Goal: Task Accomplishment & Management: Complete application form

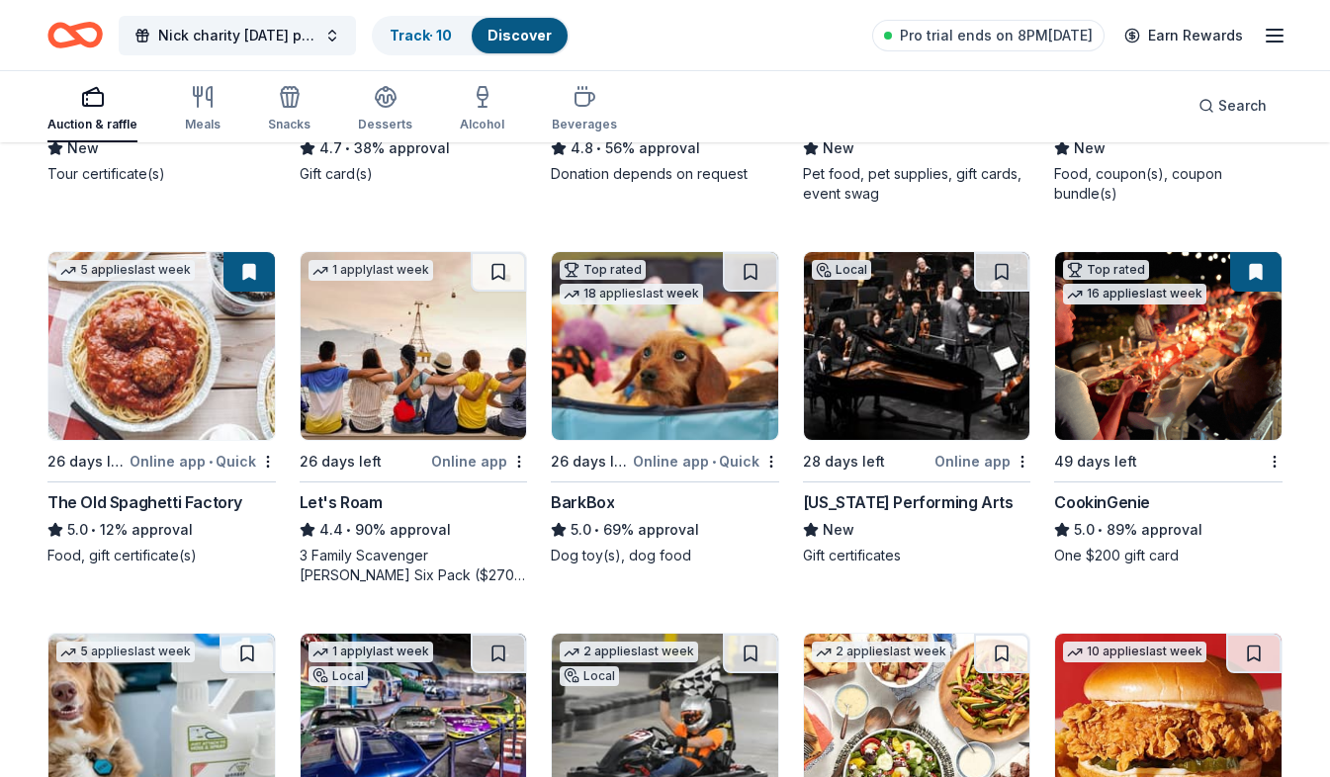
scroll to position [593, 0]
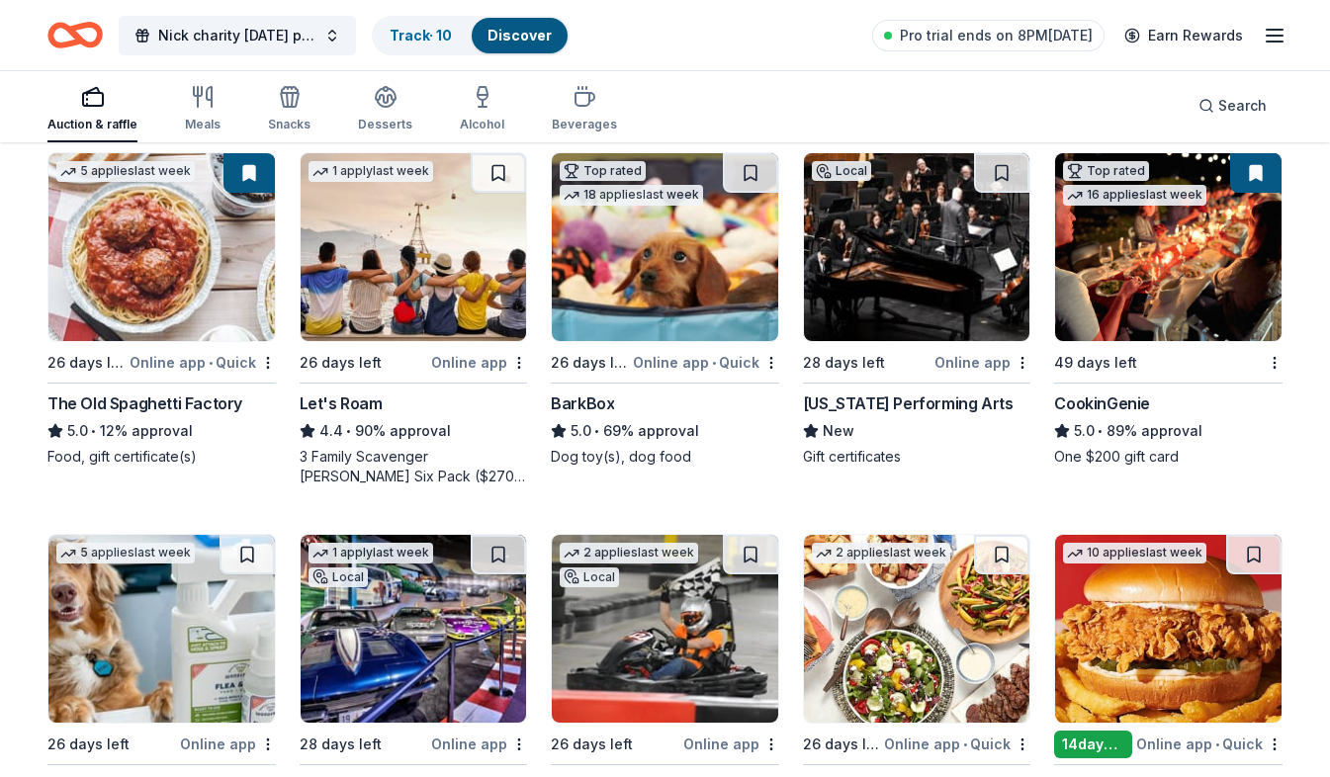
click at [480, 481] on div "3 Family Scavenger Hunt Six Pack ($270 Value), 2 Date Night Scavenger Hunt Two …" at bounding box center [414, 467] width 228 height 40
click at [929, 426] on div "New" at bounding box center [917, 431] width 228 height 24
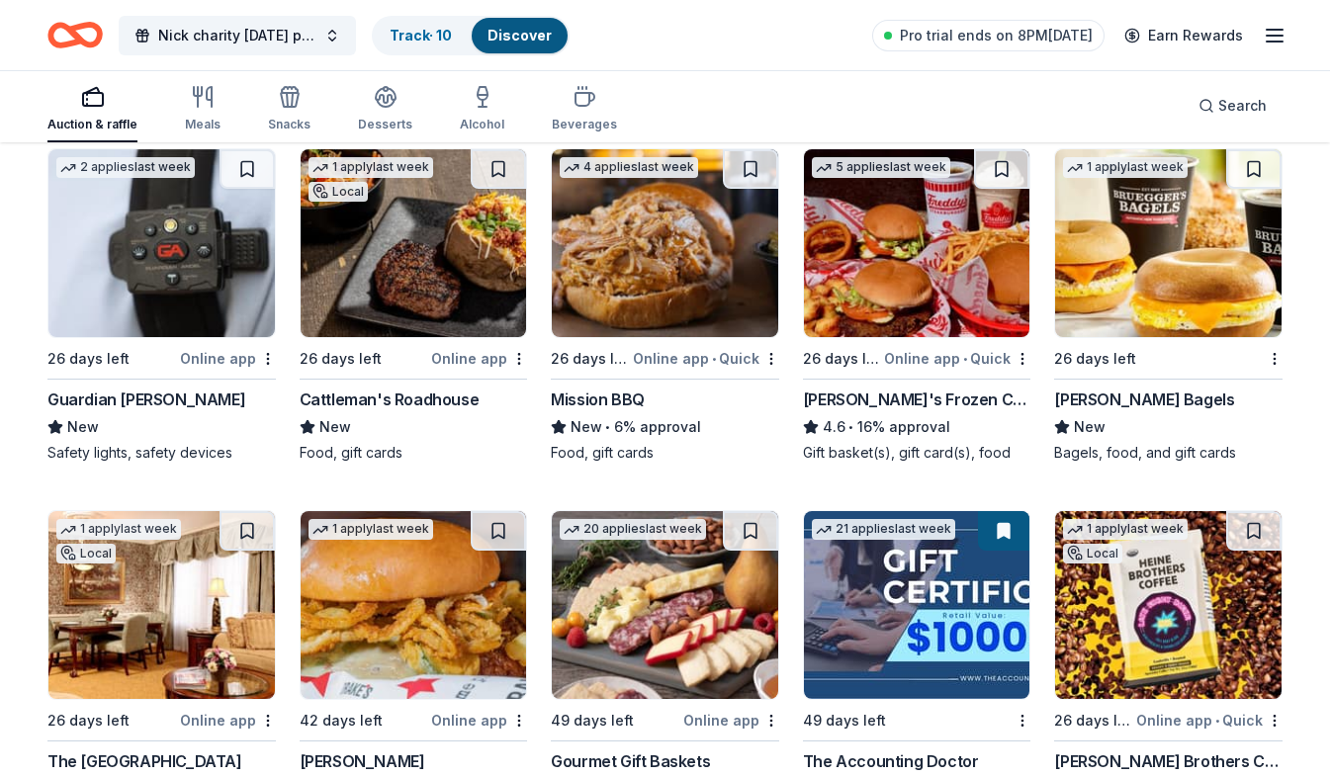
scroll to position [1384, 0]
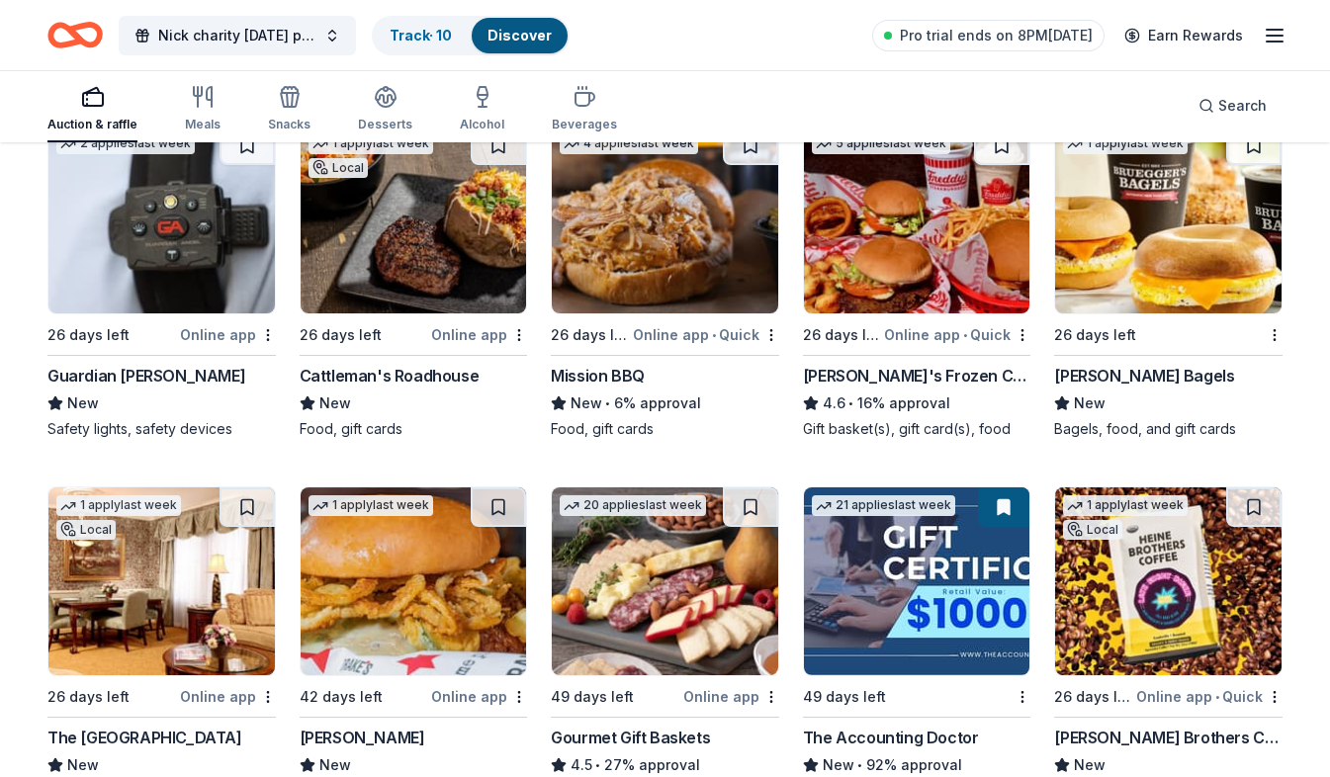
click at [961, 323] on div "Online app • Quick" at bounding box center [957, 334] width 146 height 25
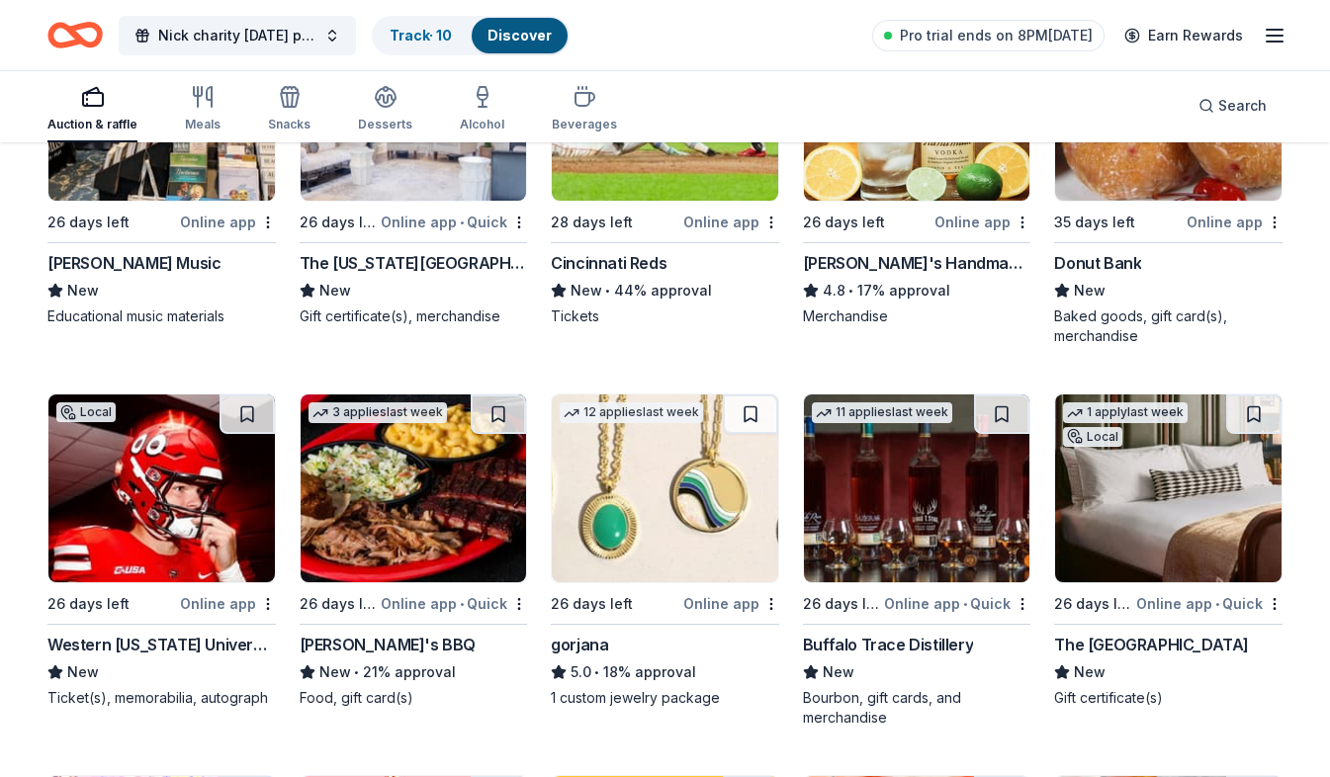
scroll to position [3027, 0]
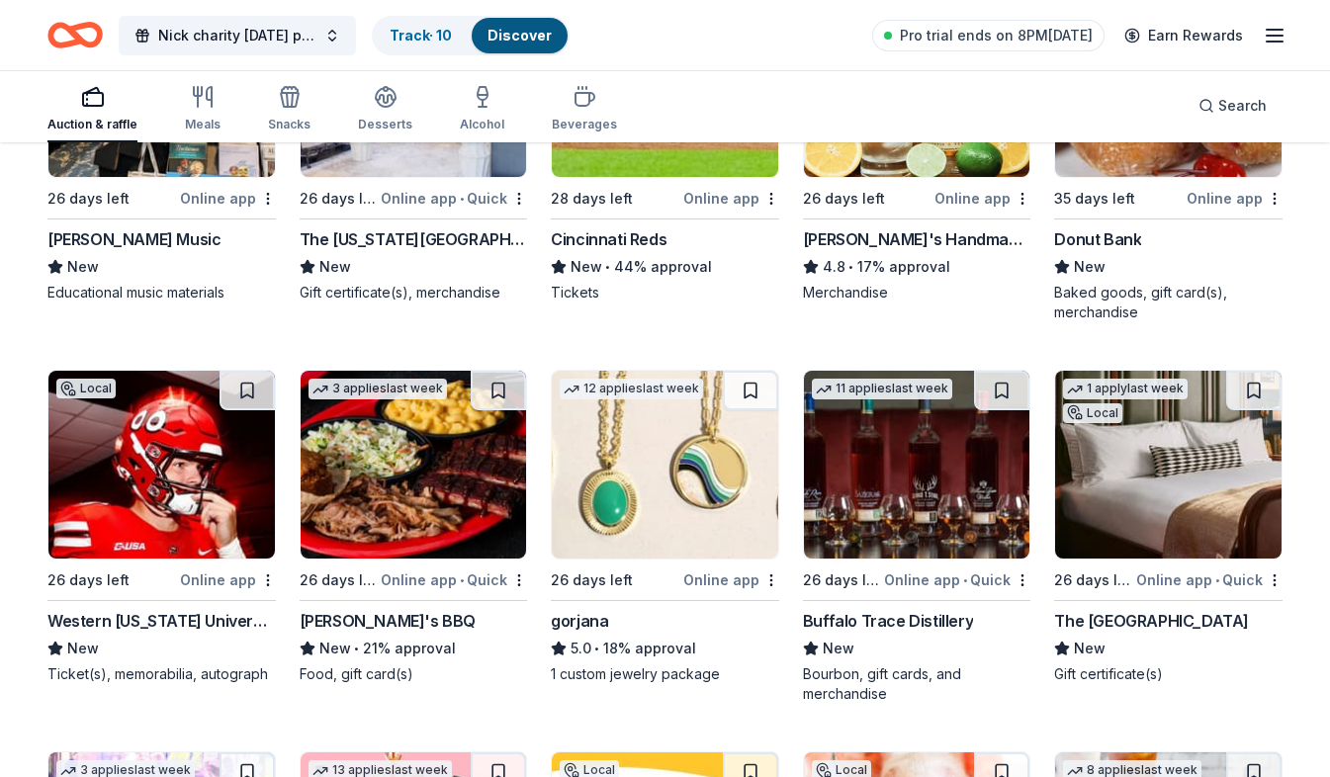
drag, startPoint x: 233, startPoint y: 554, endPoint x: 176, endPoint y: 478, distance: 95.3
click at [176, 478] on img at bounding box center [161, 465] width 226 height 188
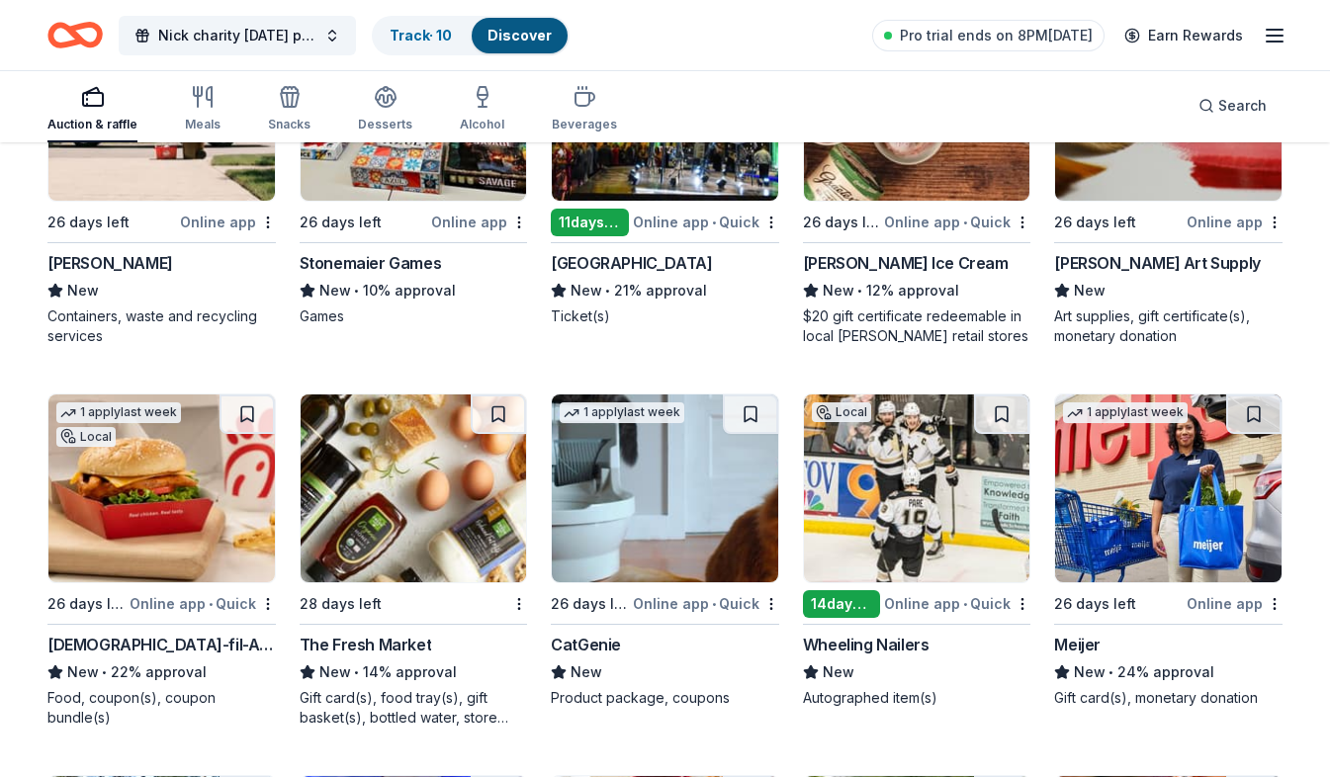
scroll to position [5297, 0]
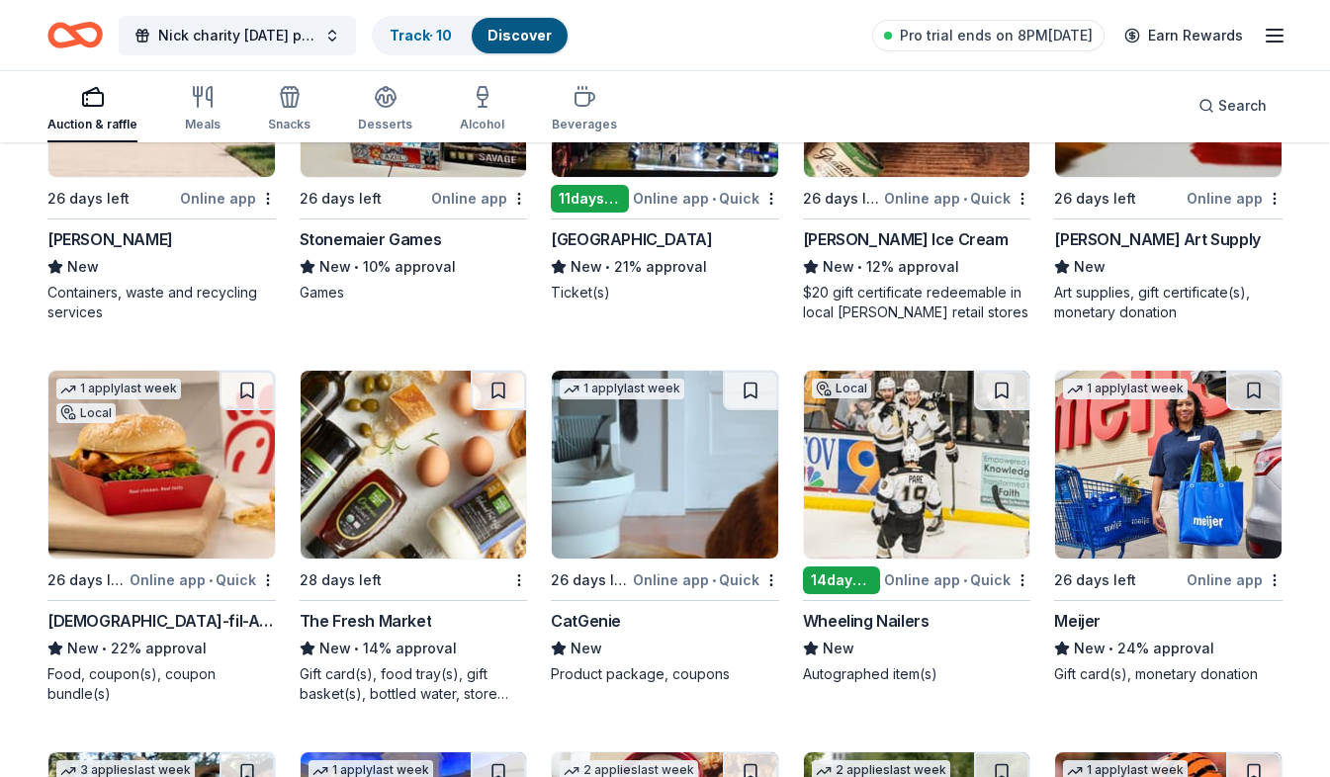
click at [970, 537] on img at bounding box center [917, 465] width 226 height 188
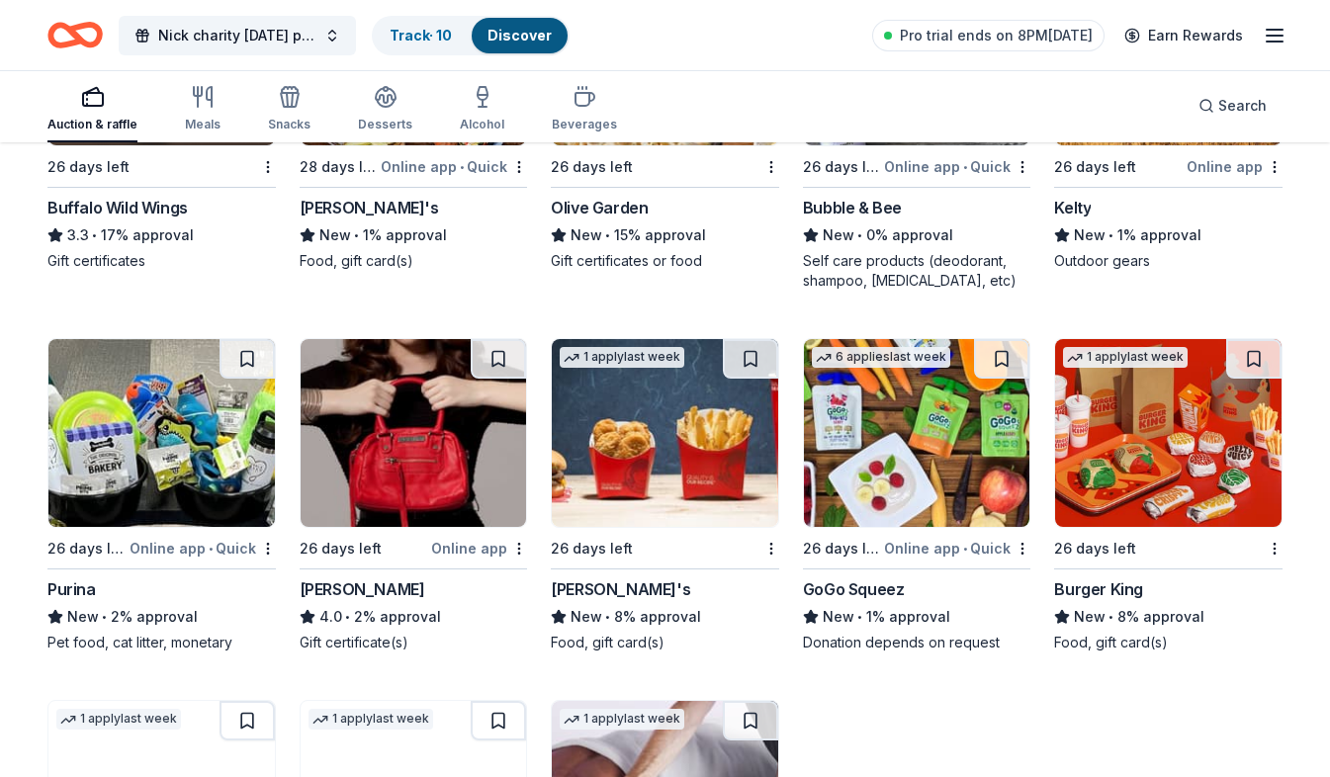
scroll to position [9964, 0]
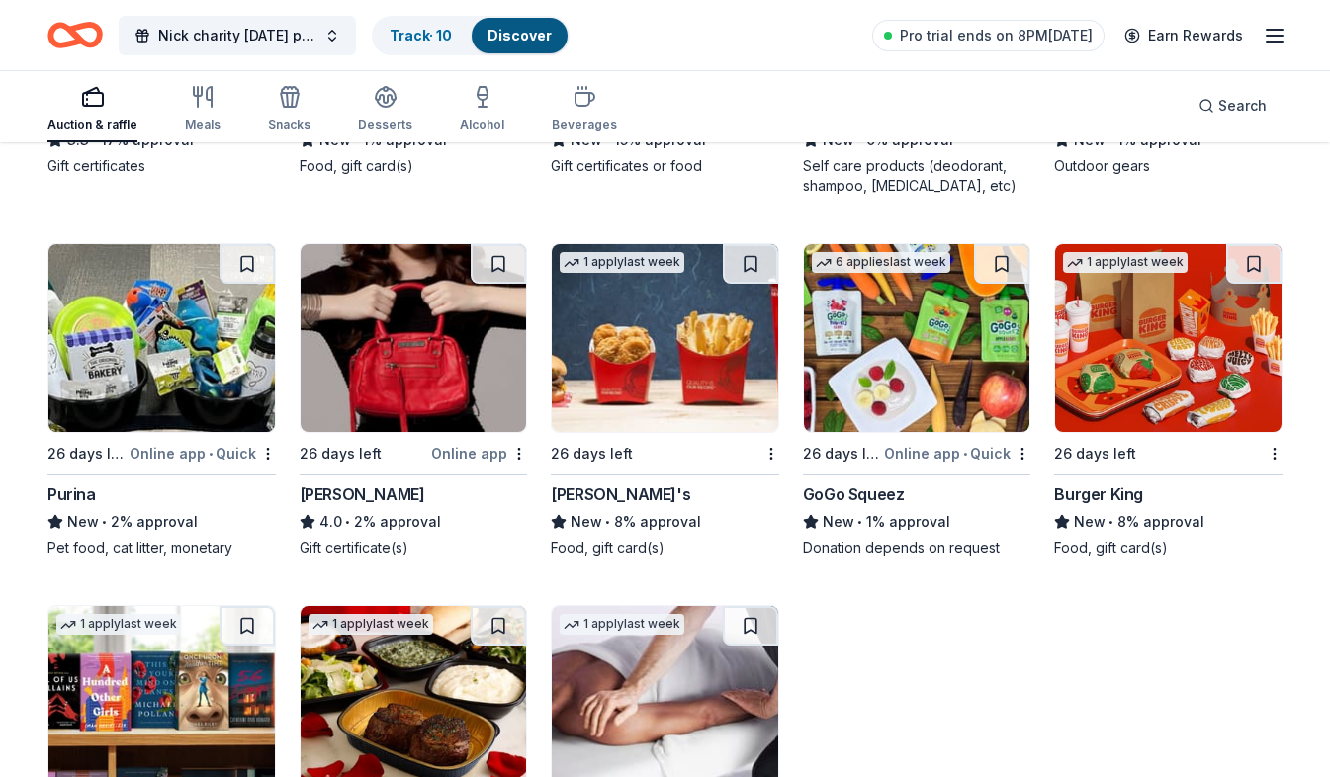
click at [691, 491] on div "Wendy's" at bounding box center [665, 494] width 228 height 24
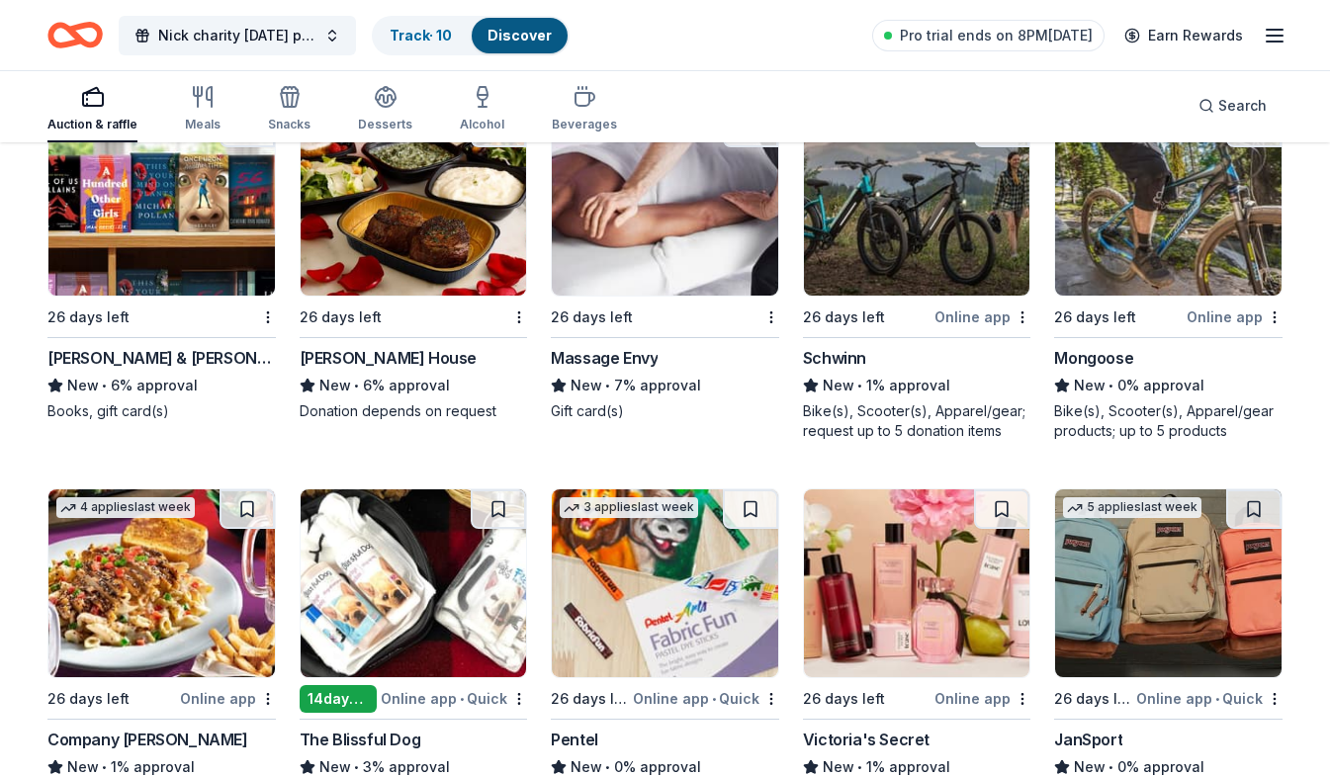
scroll to position [10561, 0]
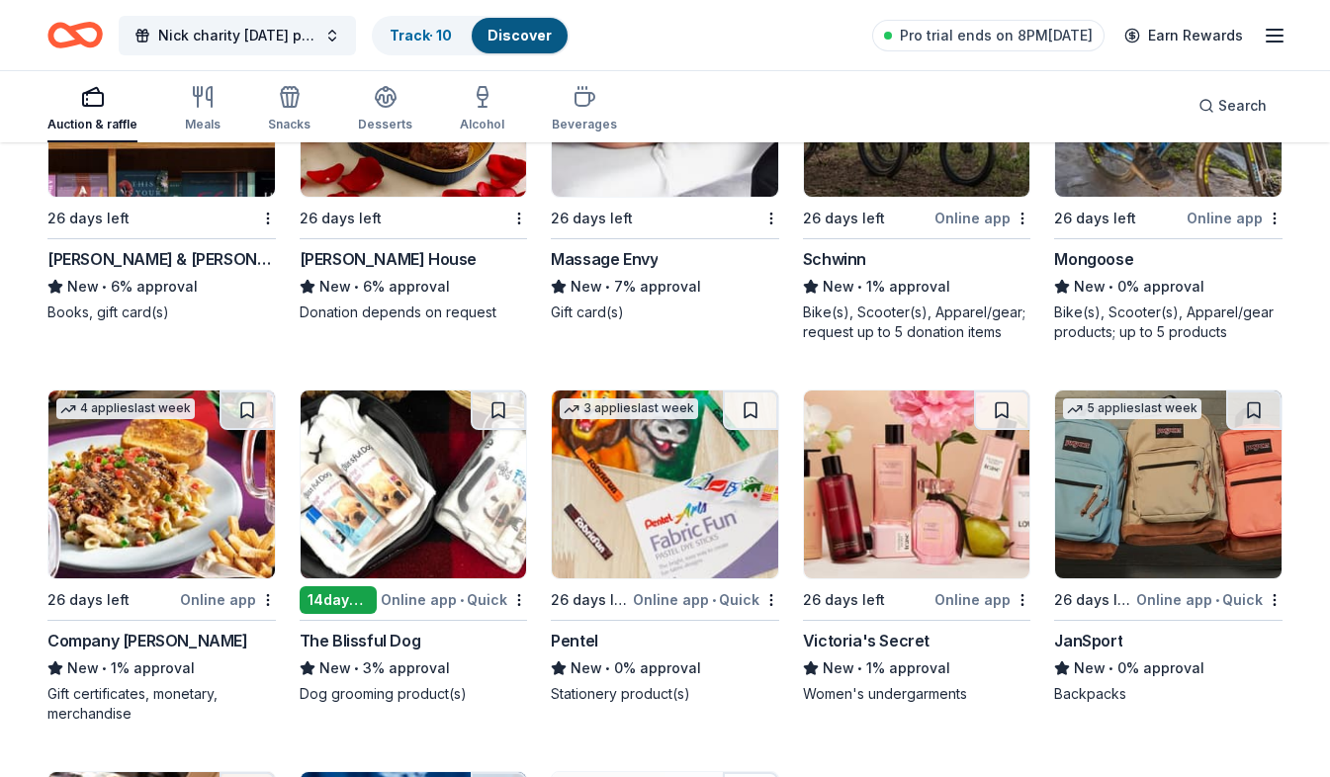
click at [654, 234] on div "1 apply last week 26 days left Massage Envy New • 7% approval Gift card(s)" at bounding box center [665, 165] width 228 height 314
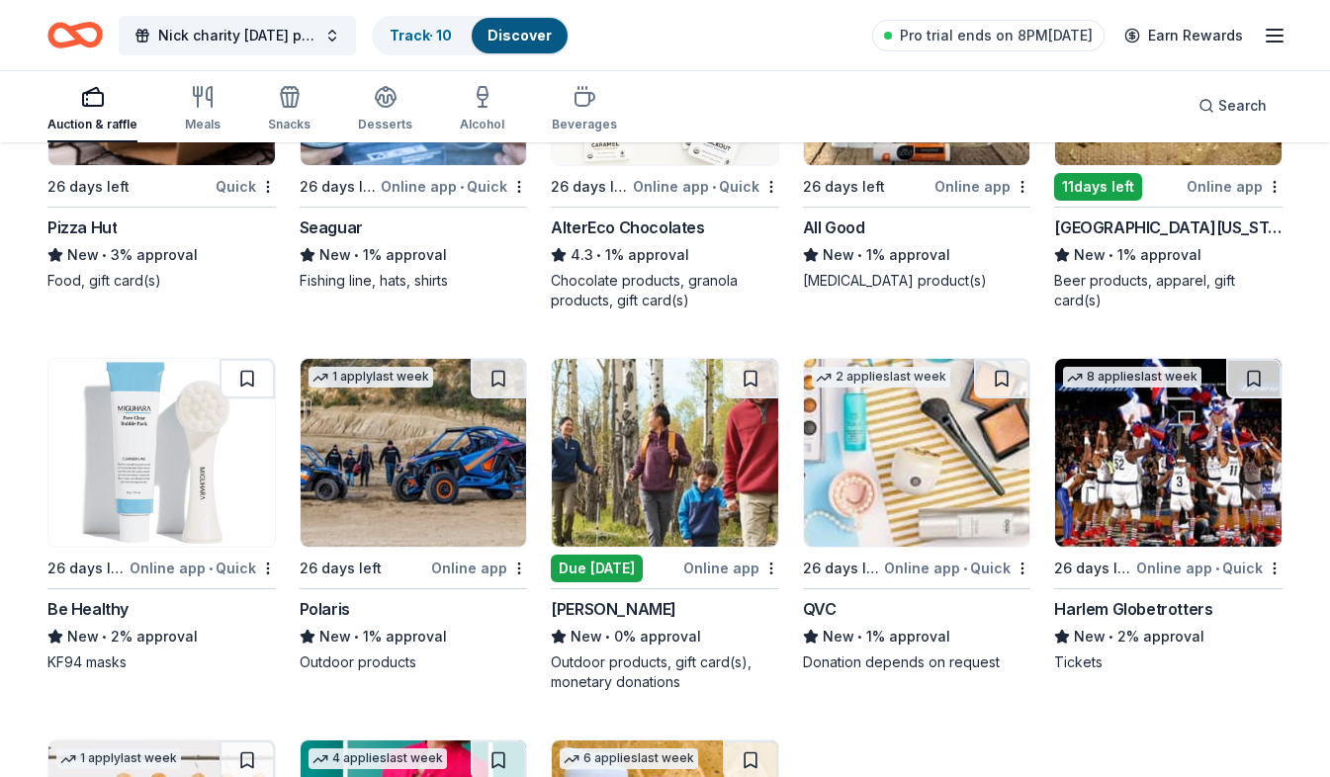
scroll to position [11443, 0]
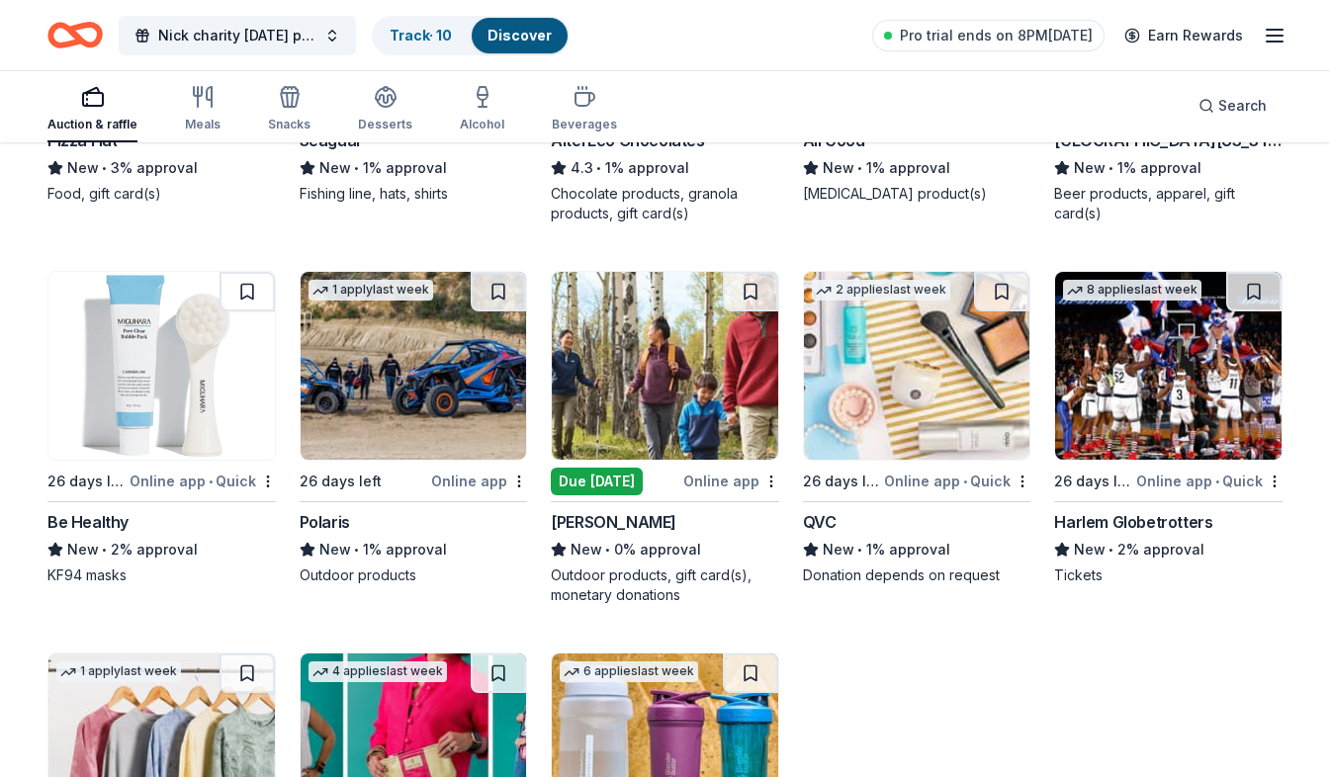
click at [713, 415] on img at bounding box center [665, 366] width 226 height 188
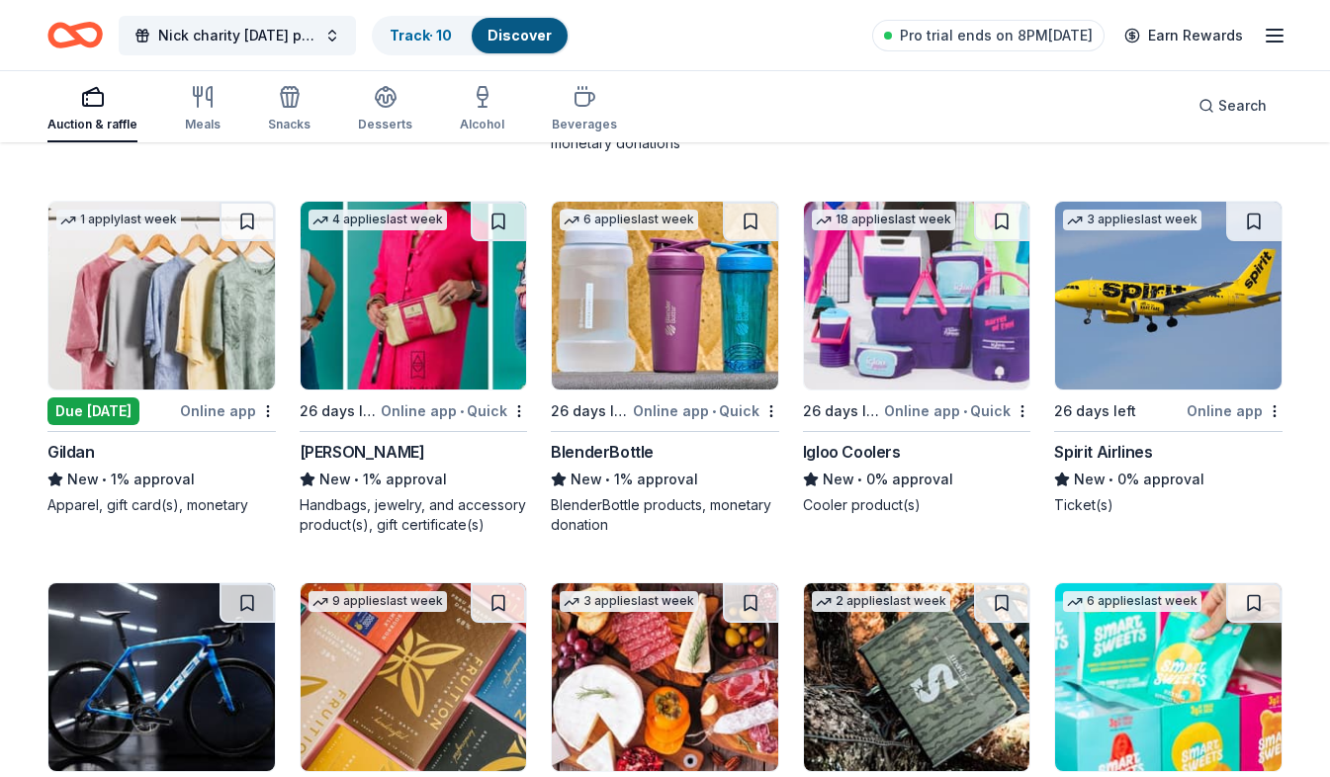
scroll to position [12108, 0]
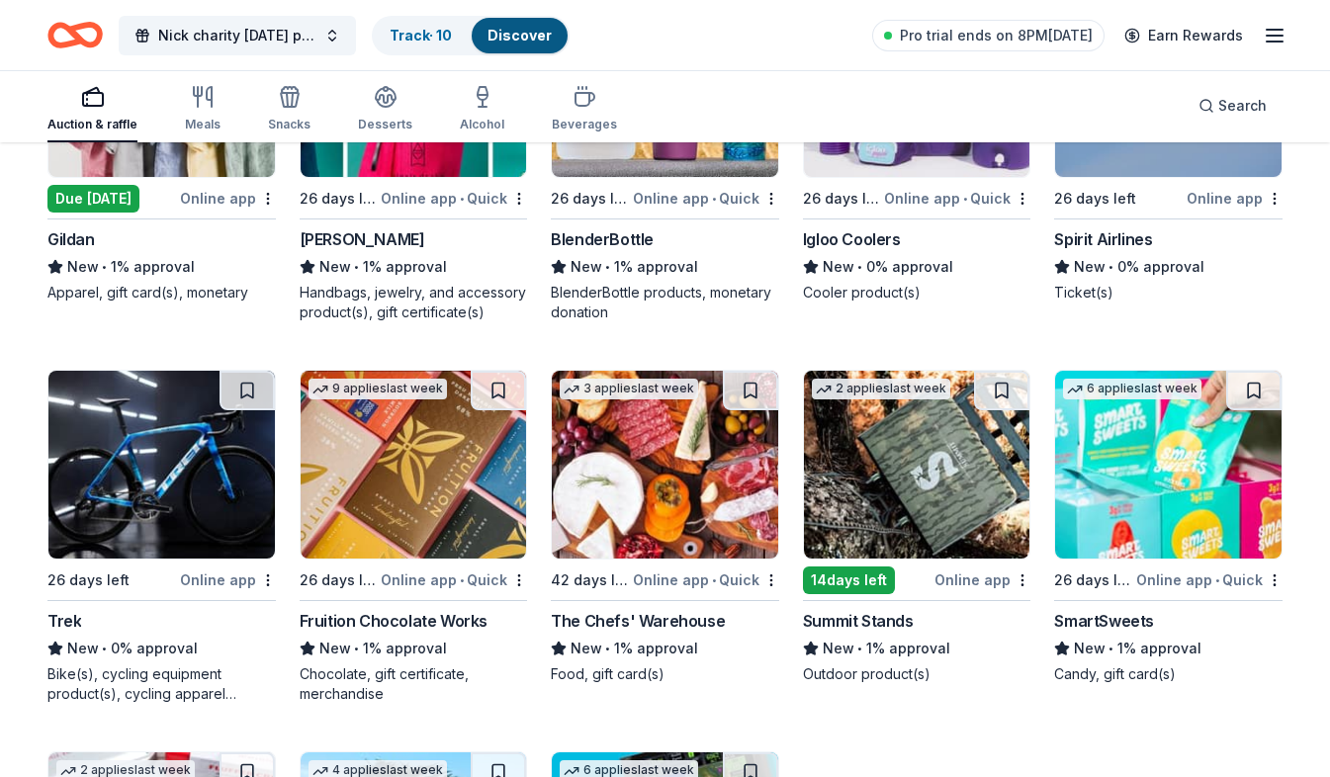
click at [415, 274] on div "New • 1% approval" at bounding box center [414, 267] width 228 height 24
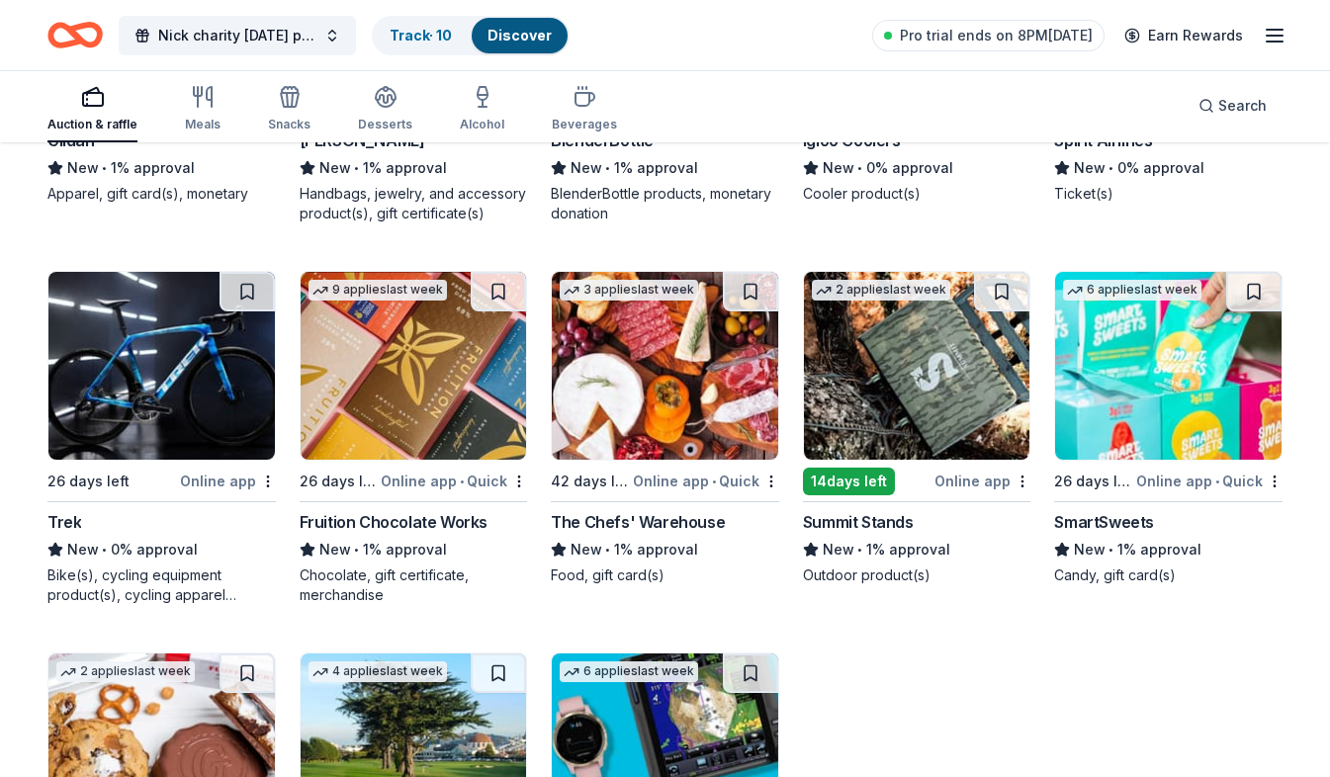
scroll to position [12305, 0]
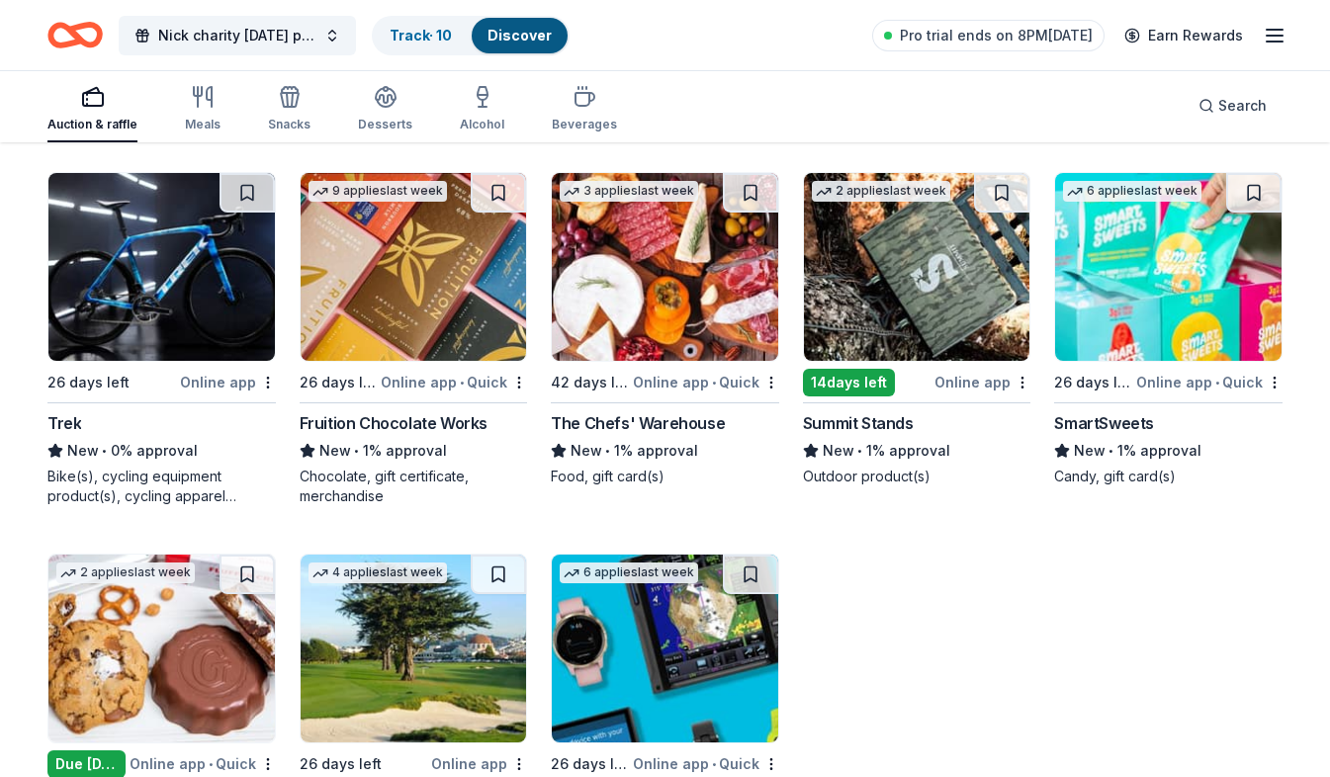
click at [396, 402] on div "9 applies last week 26 days left Online app • Quick Fruition Chocolate Works Ne…" at bounding box center [414, 339] width 228 height 334
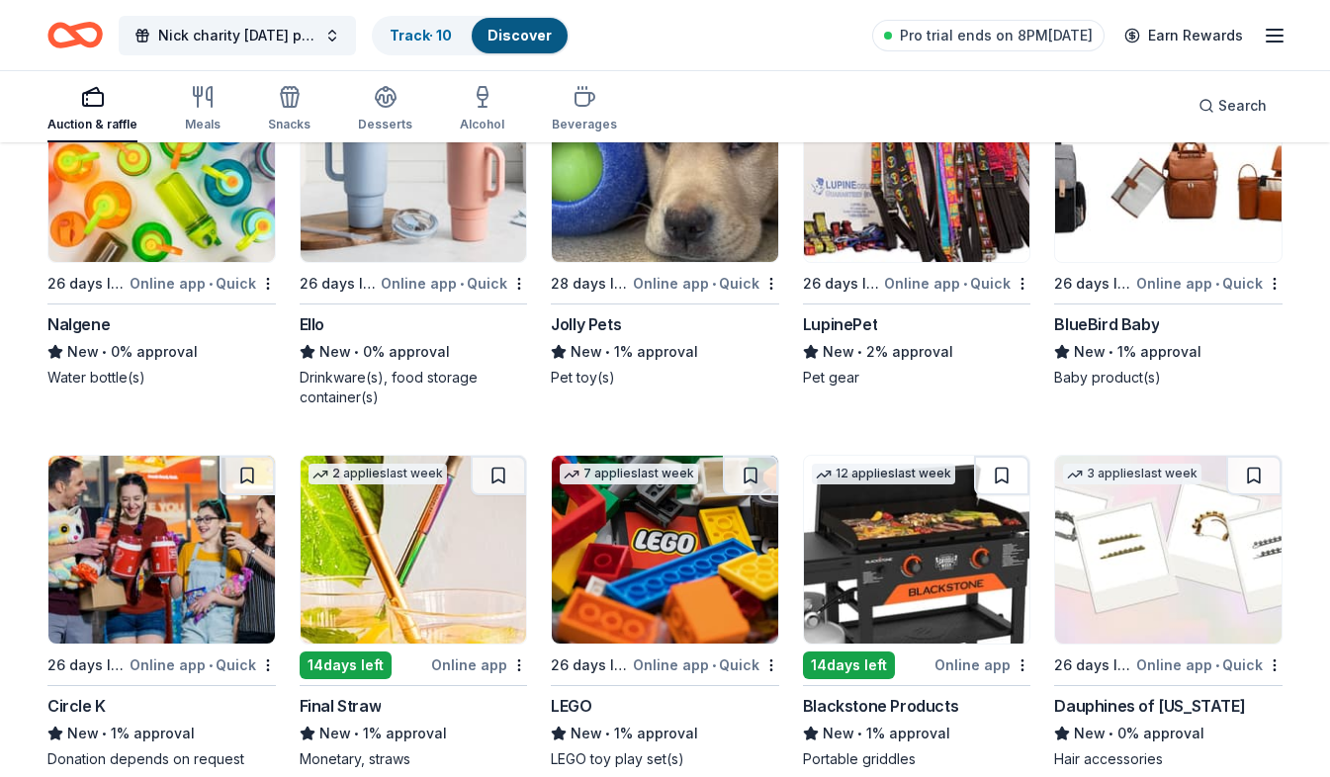
scroll to position [13318, 0]
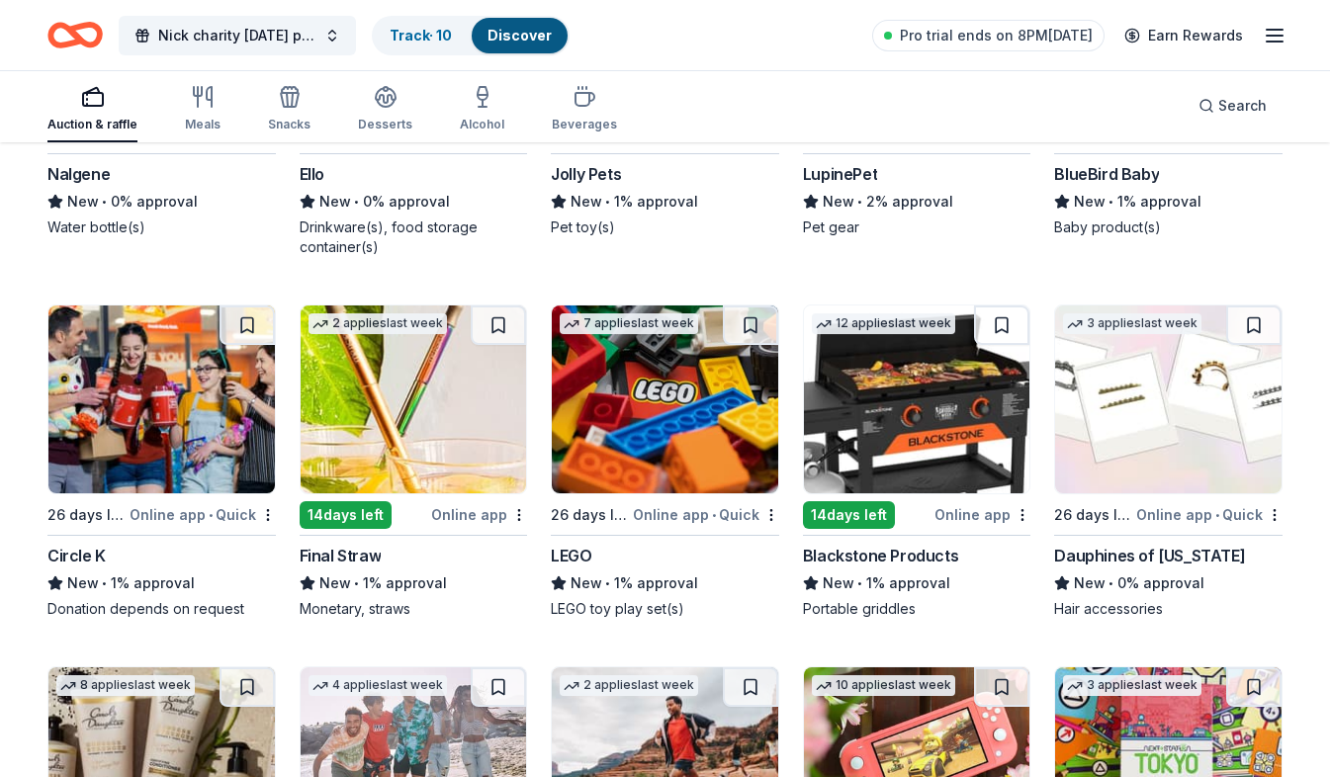
click at [485, 442] on img at bounding box center [414, 400] width 226 height 188
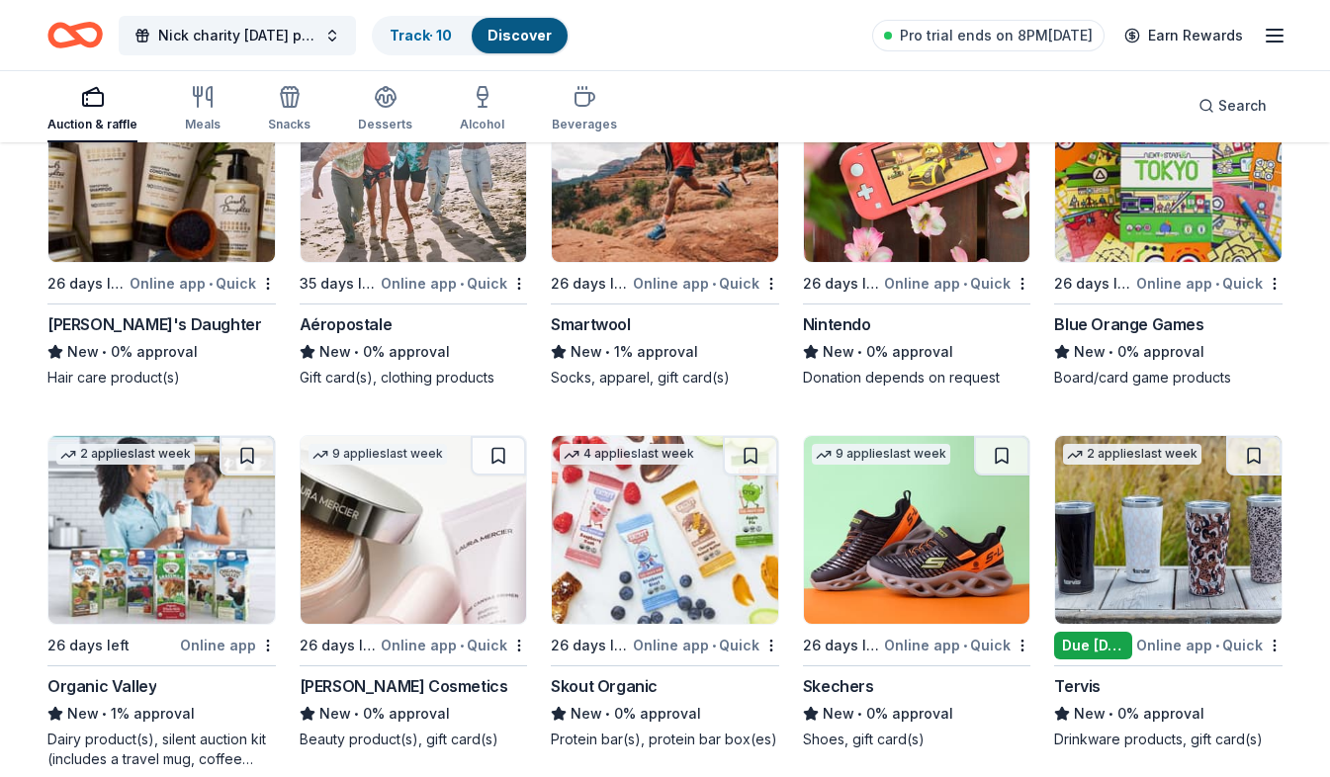
scroll to position [14010, 0]
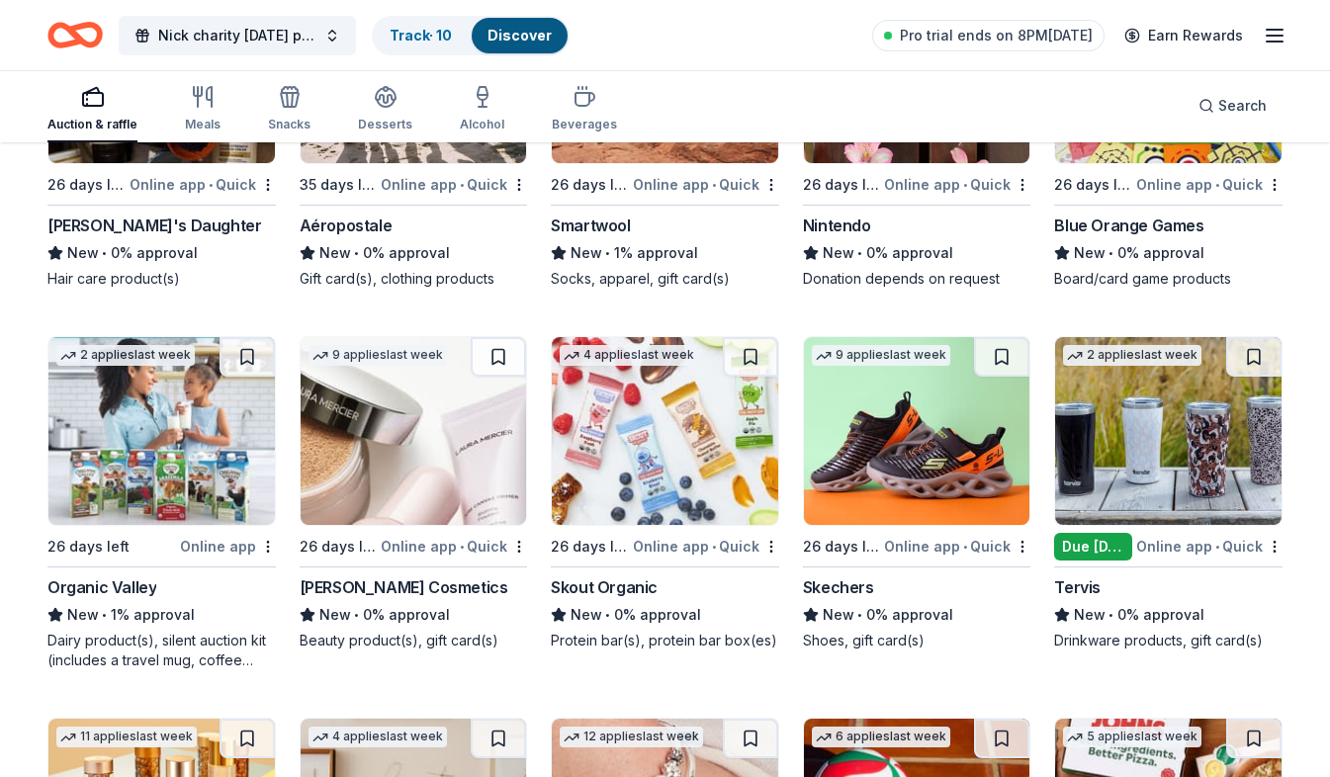
click at [240, 493] on img at bounding box center [161, 431] width 226 height 188
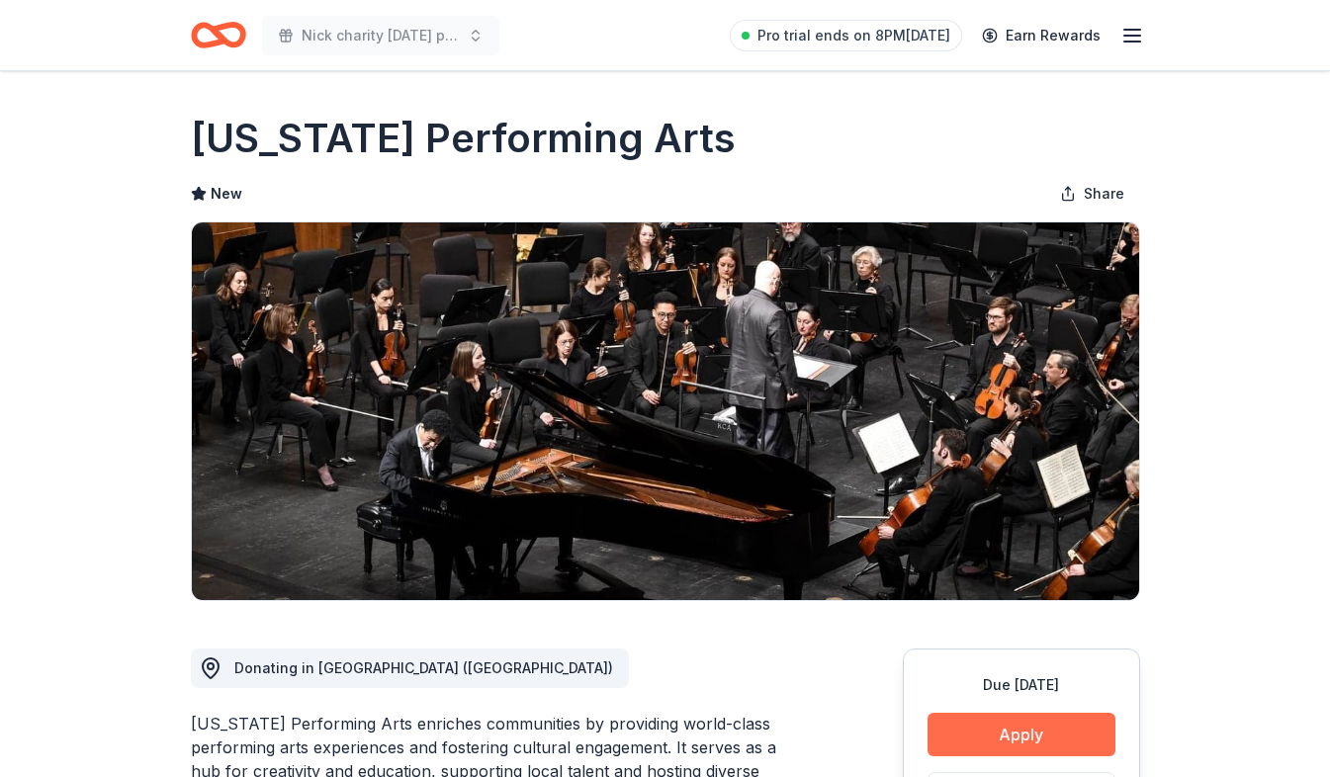
click at [984, 722] on button "Apply" at bounding box center [1021, 735] width 188 height 44
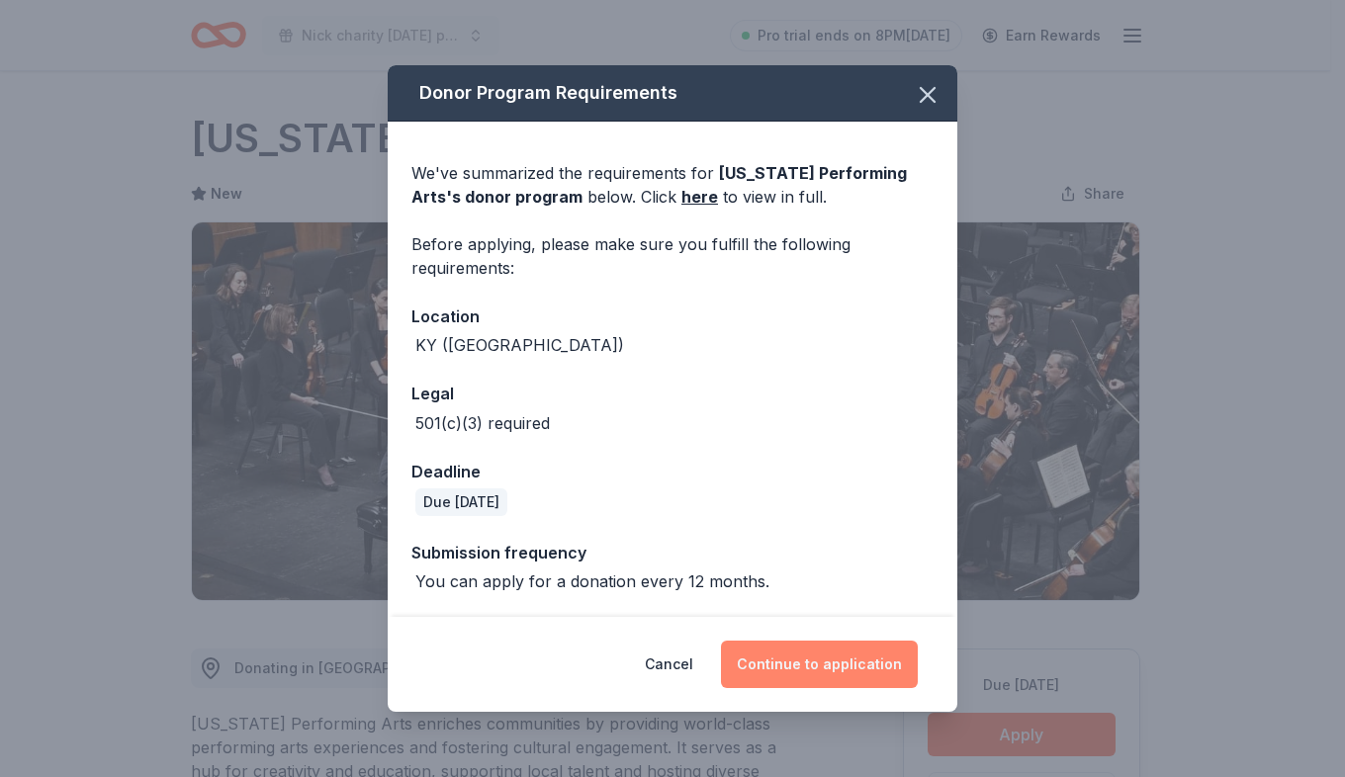
click at [842, 665] on button "Continue to application" at bounding box center [819, 664] width 197 height 47
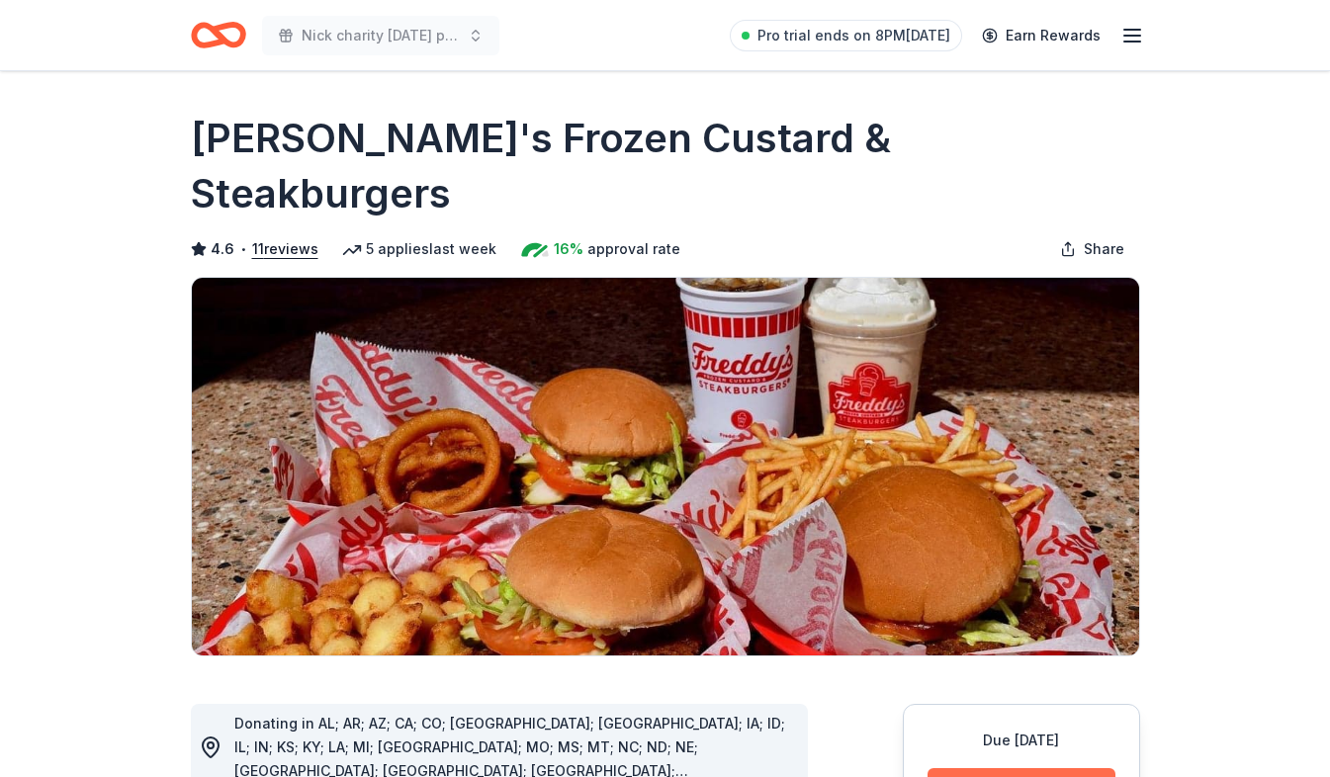
click at [1045, 768] on button "Apply" at bounding box center [1021, 790] width 188 height 44
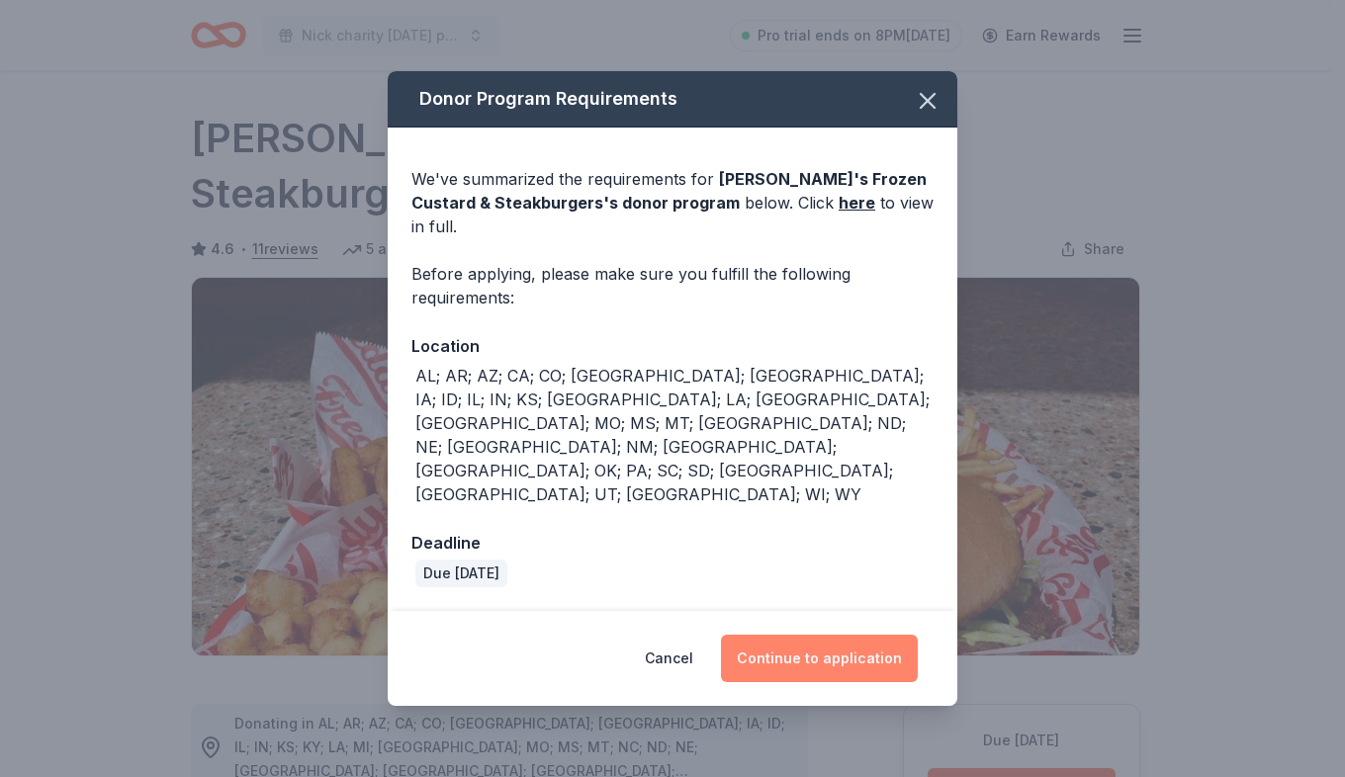
click at [851, 635] on button "Continue to application" at bounding box center [819, 658] width 197 height 47
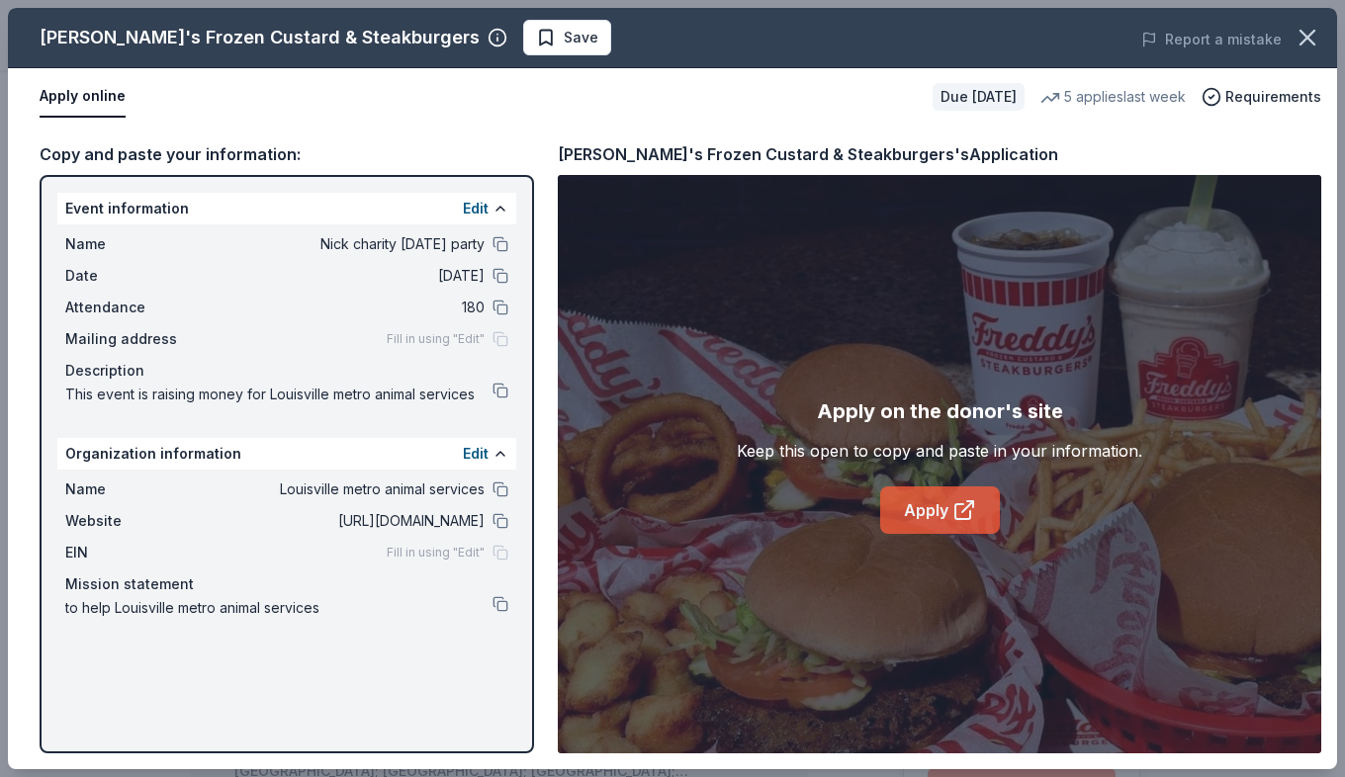
click at [963, 520] on icon at bounding box center [964, 510] width 24 height 24
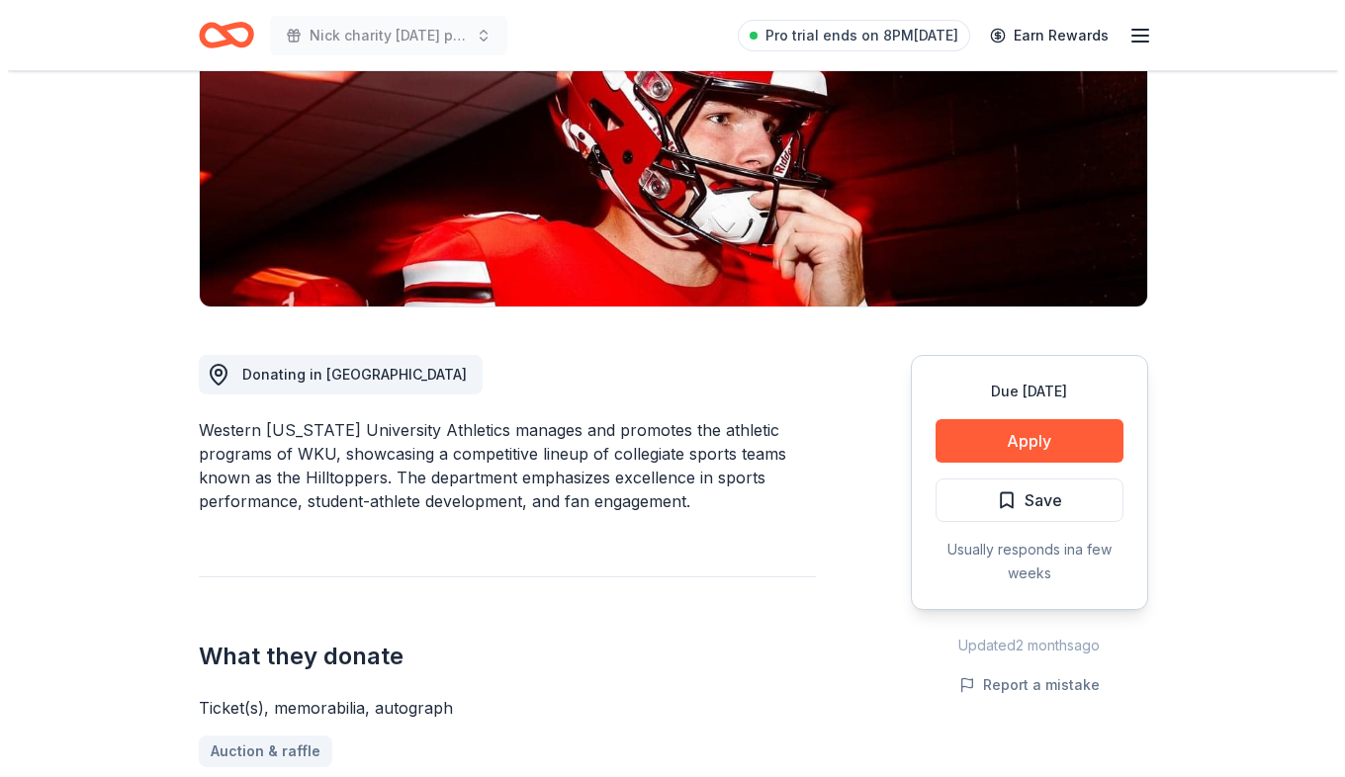
scroll to position [395, 0]
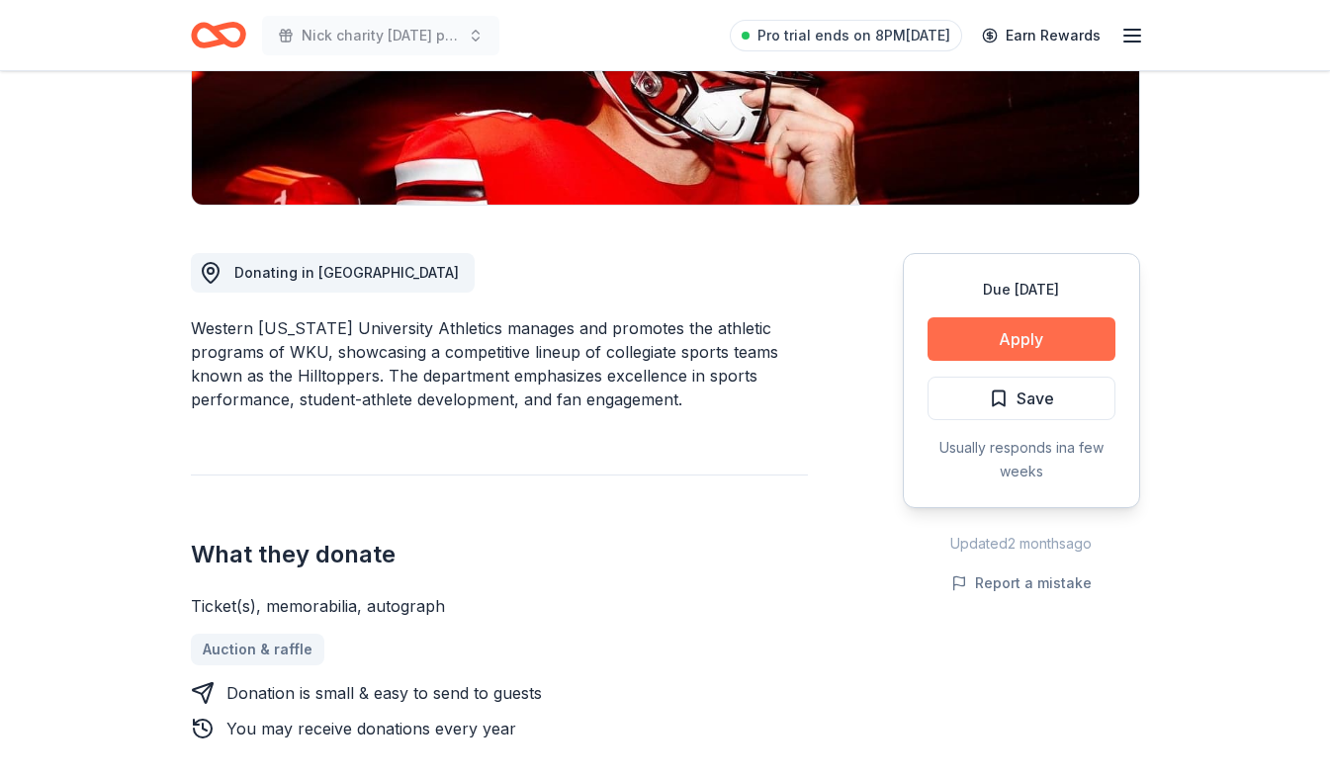
click at [984, 322] on button "Apply" at bounding box center [1021, 339] width 188 height 44
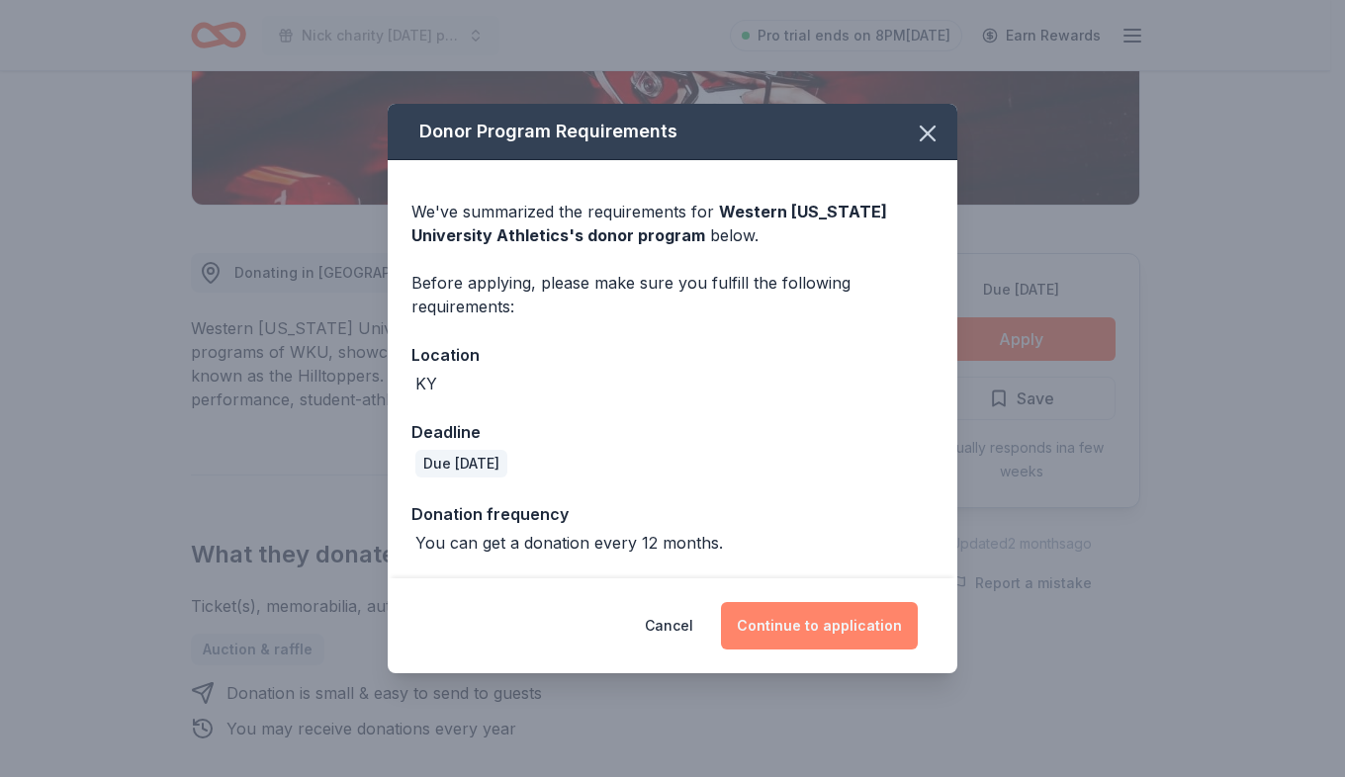
drag, startPoint x: 835, startPoint y: 619, endPoint x: 836, endPoint y: 608, distance: 10.9
click at [835, 615] on button "Continue to application" at bounding box center [819, 625] width 197 height 47
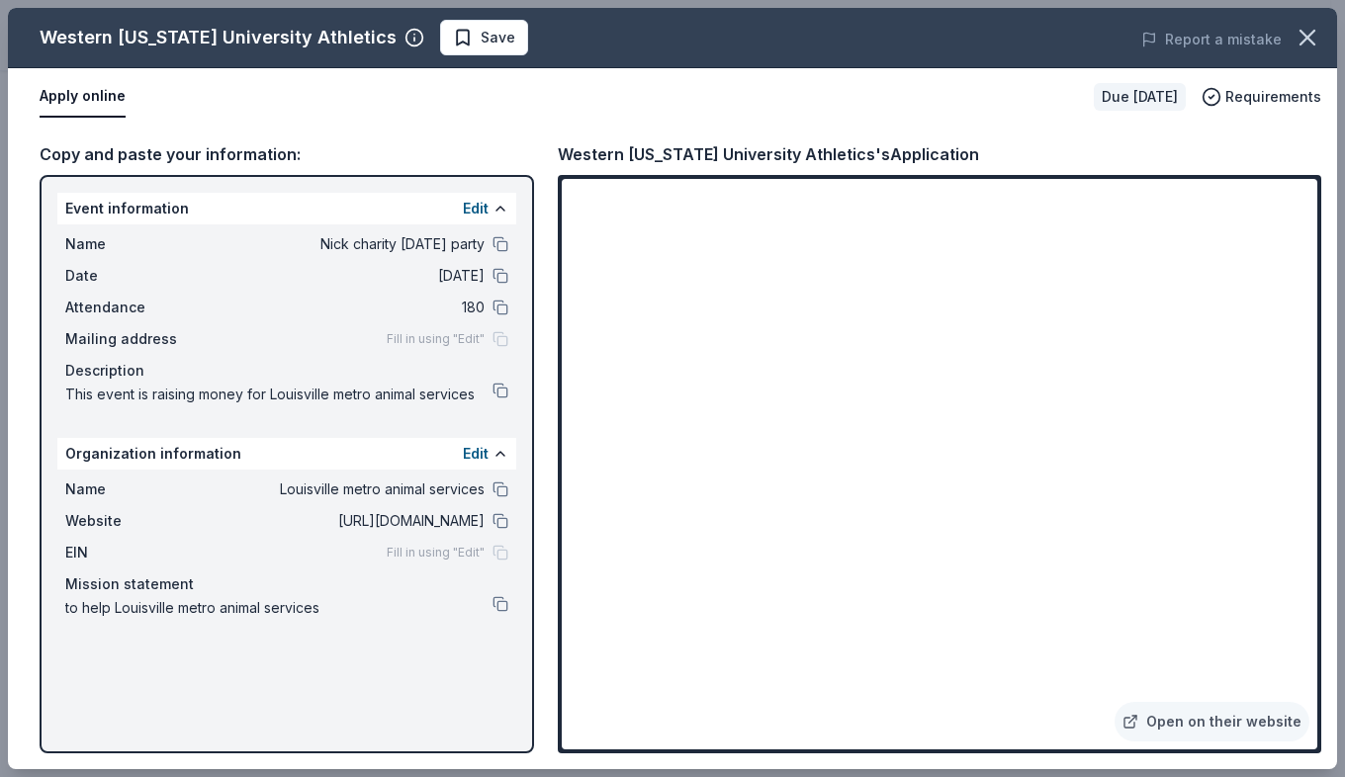
click at [622, 752] on div "Open on their website" at bounding box center [939, 464] width 763 height 578
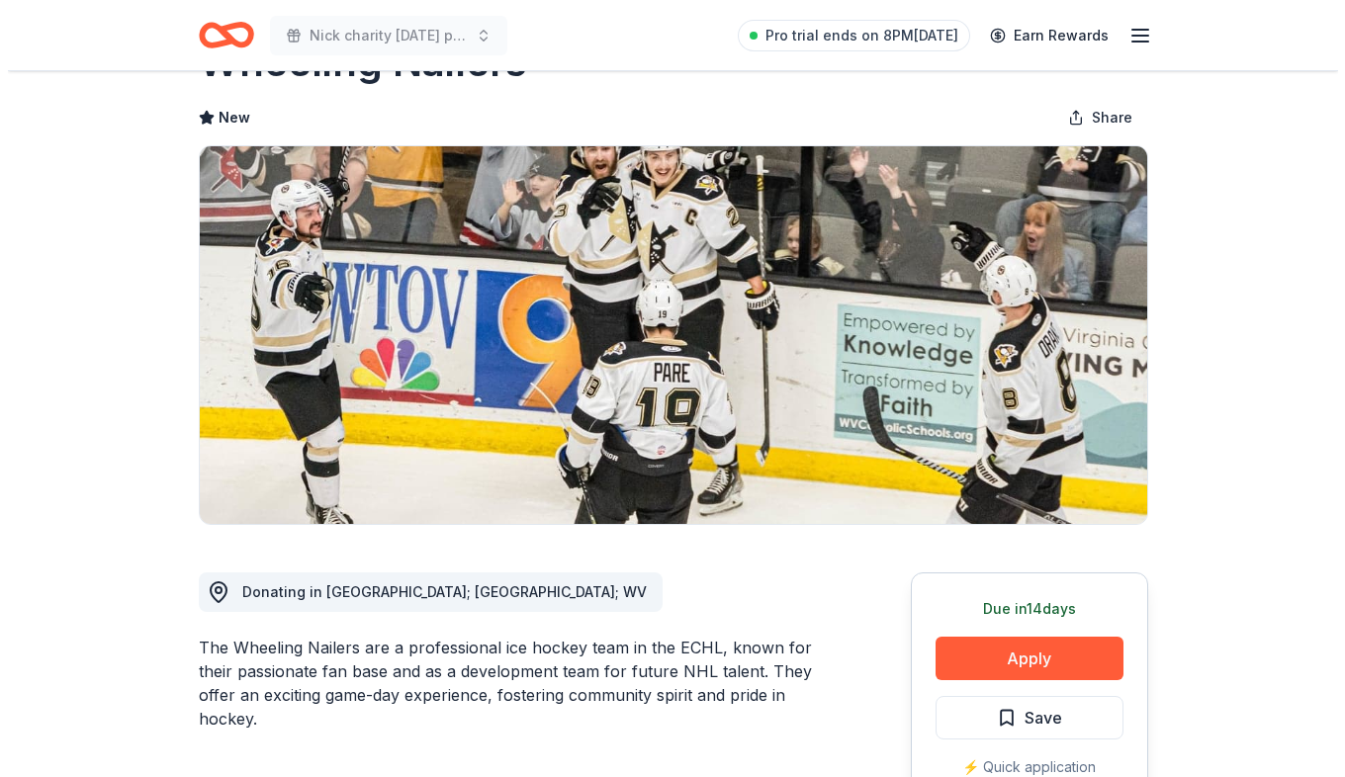
scroll to position [99, 0]
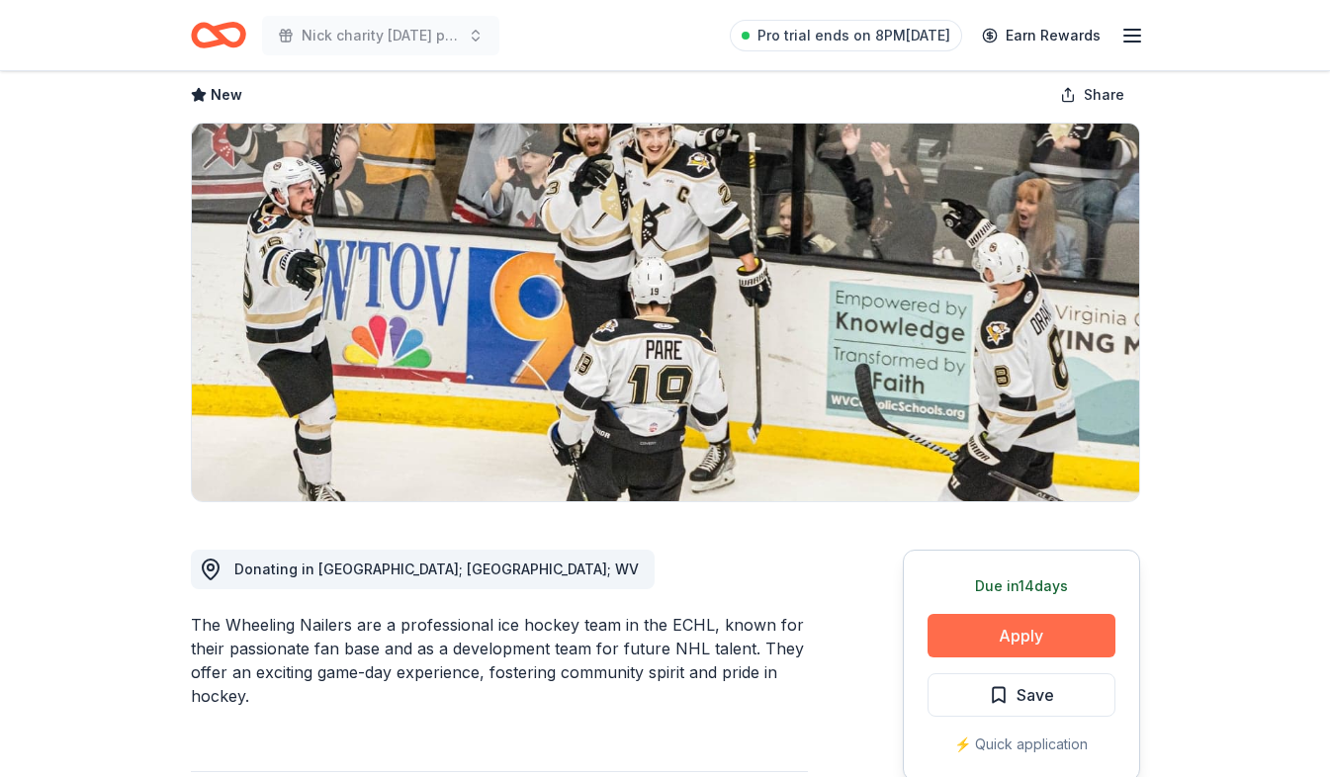
click at [1024, 647] on button "Apply" at bounding box center [1021, 636] width 188 height 44
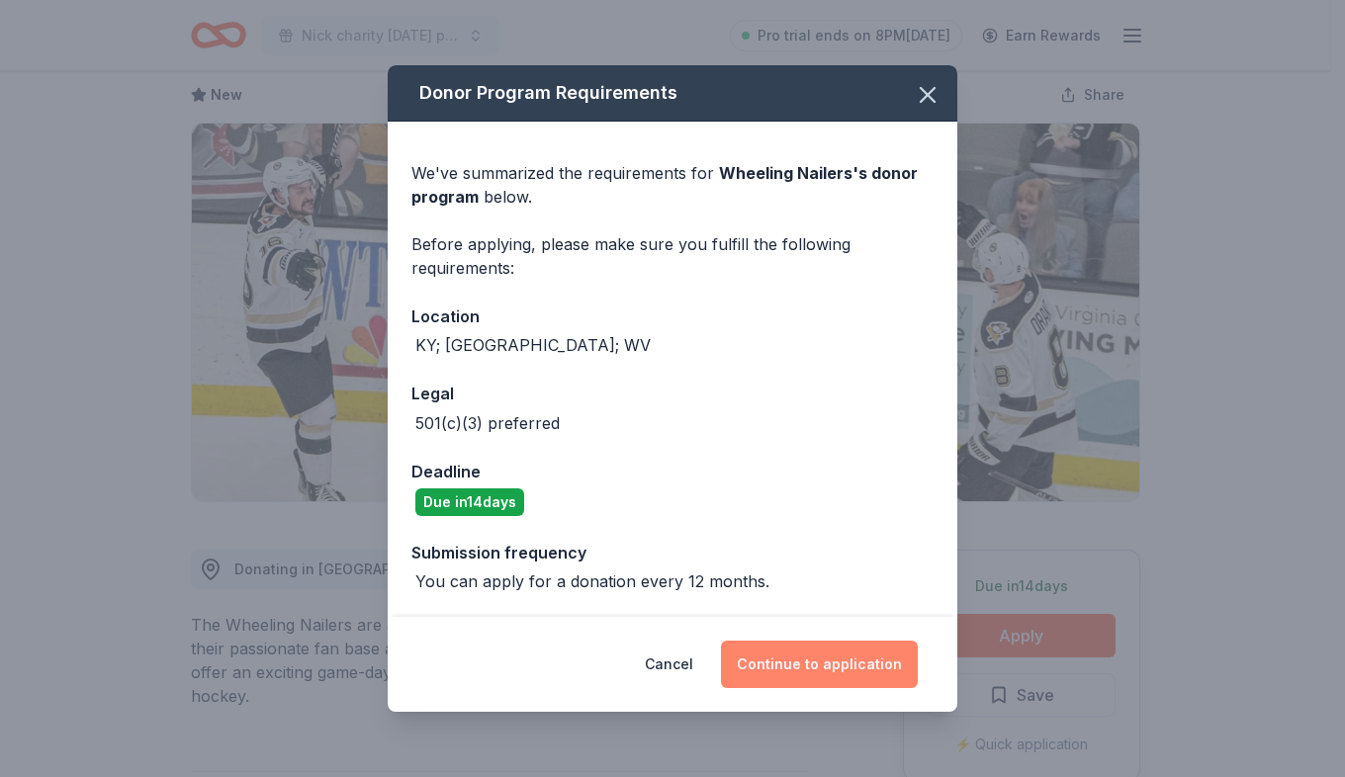
click at [840, 672] on button "Continue to application" at bounding box center [819, 664] width 197 height 47
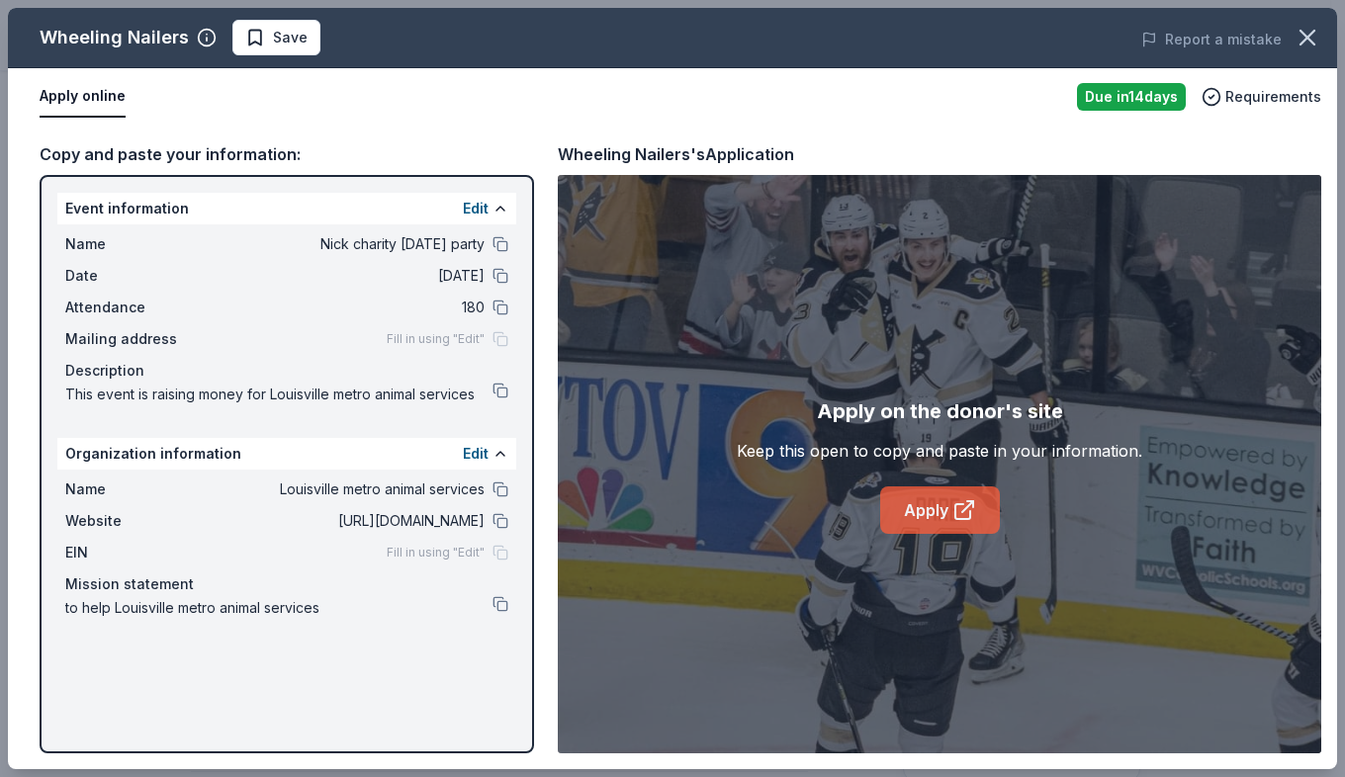
click at [927, 522] on link "Apply" at bounding box center [940, 509] width 120 height 47
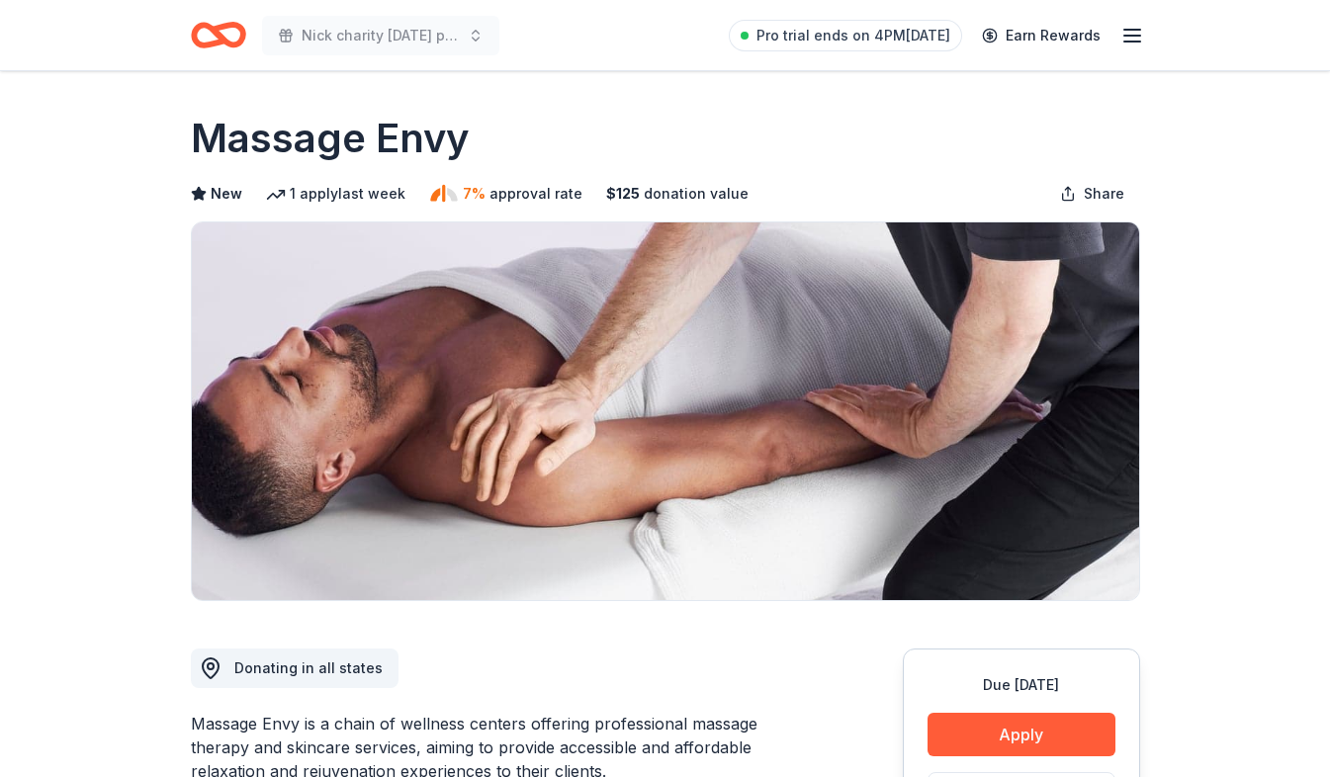
click at [1006, 733] on button "Apply" at bounding box center [1021, 735] width 188 height 44
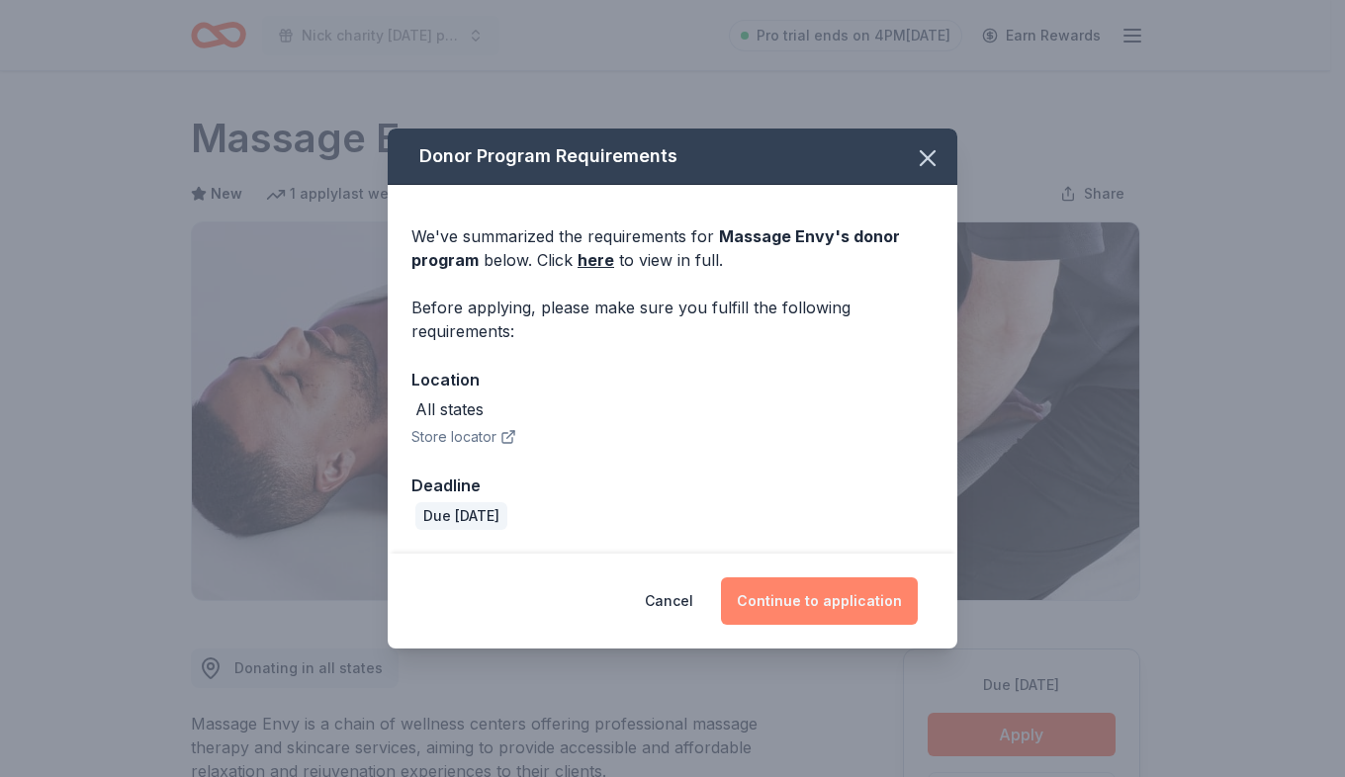
click at [877, 592] on button "Continue to application" at bounding box center [819, 600] width 197 height 47
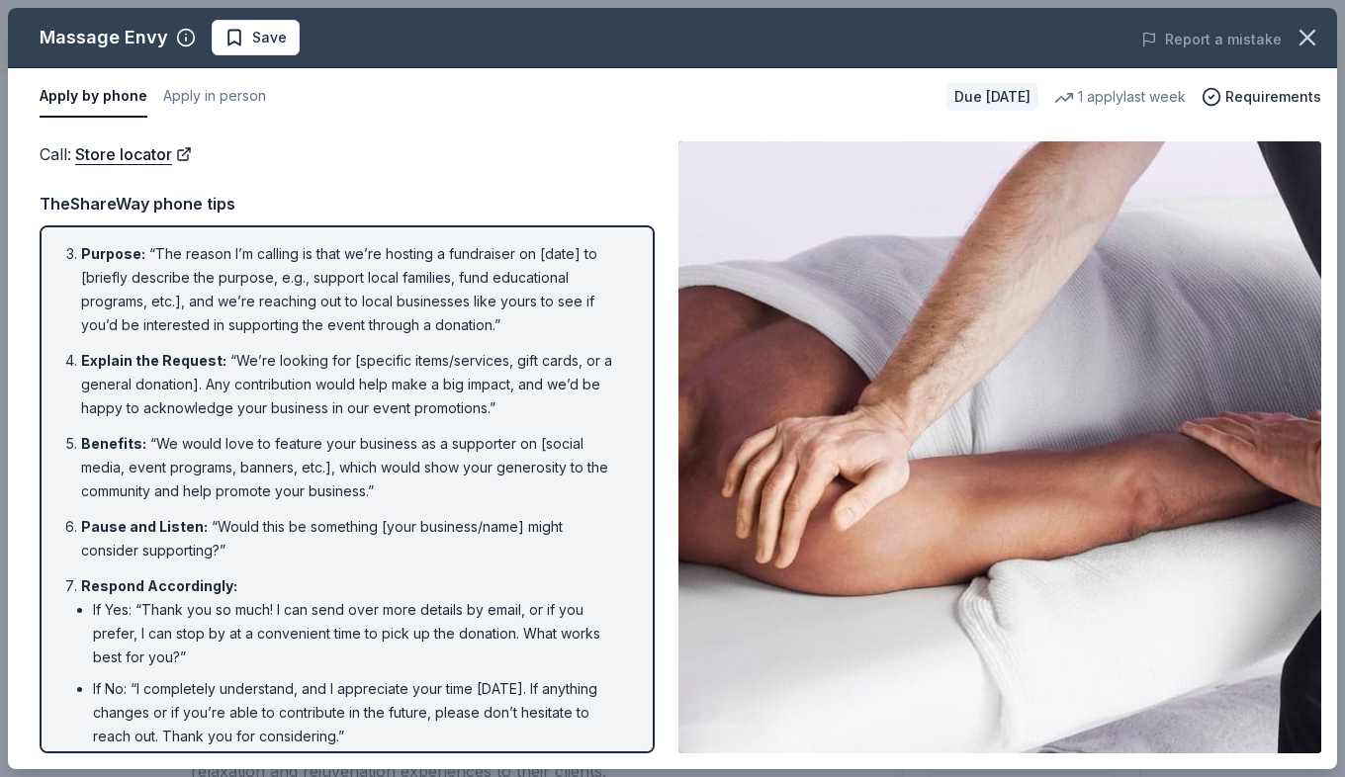
scroll to position [239, 0]
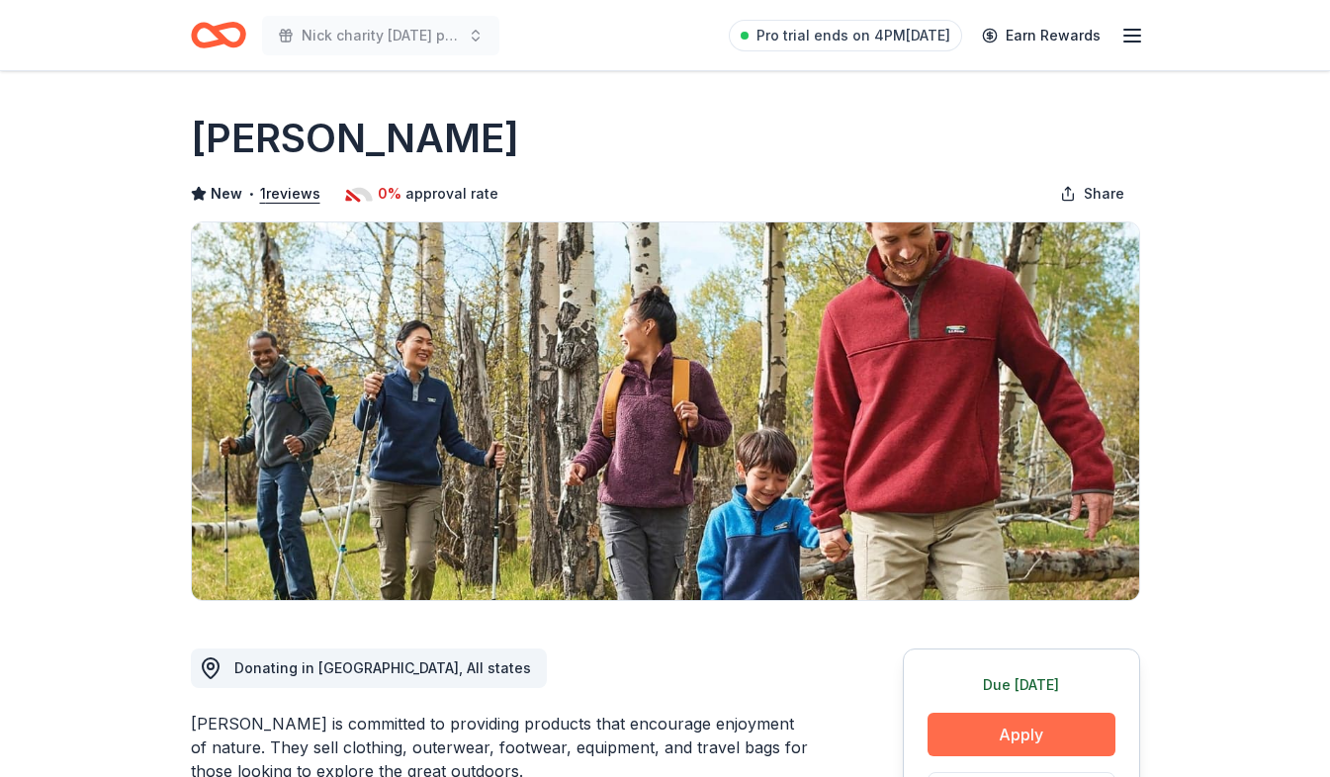
click at [1039, 714] on button "Apply" at bounding box center [1021, 735] width 188 height 44
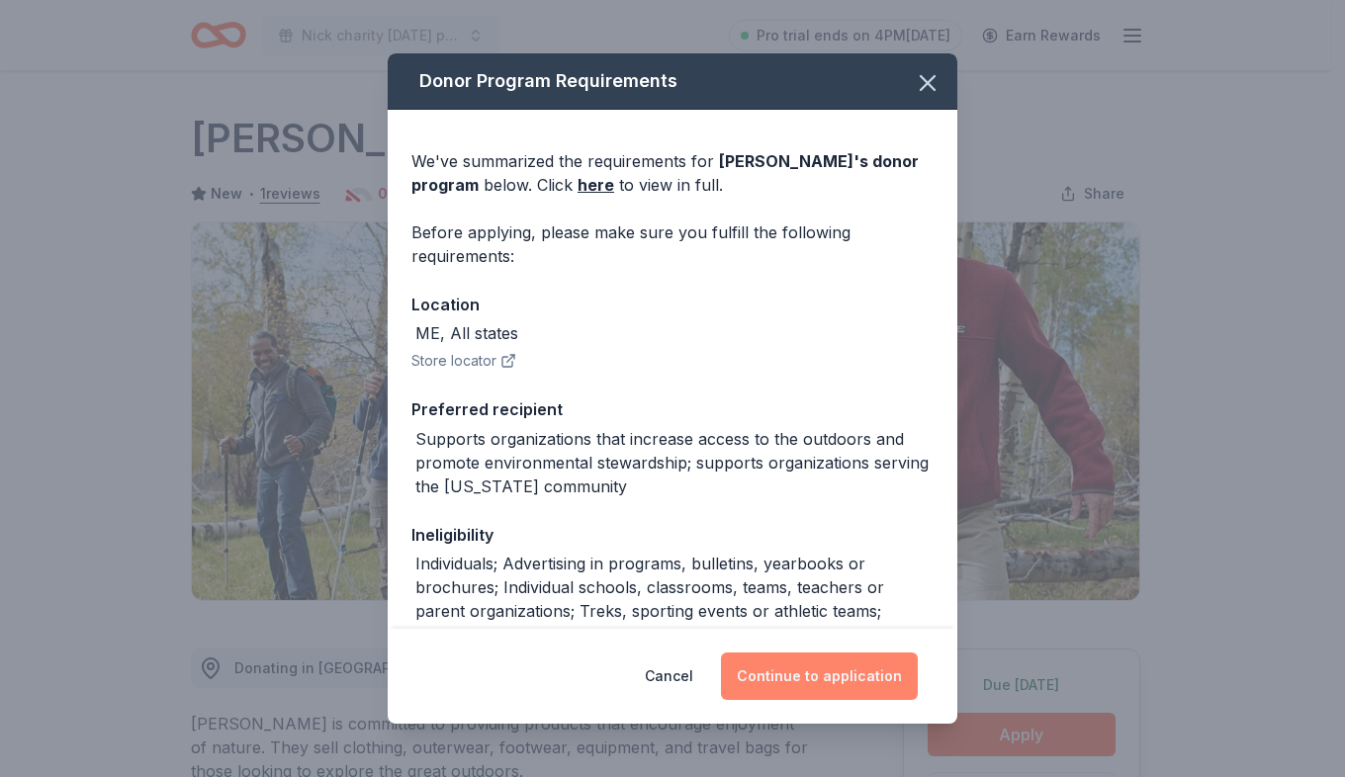
click at [878, 669] on button "Continue to application" at bounding box center [819, 676] width 197 height 47
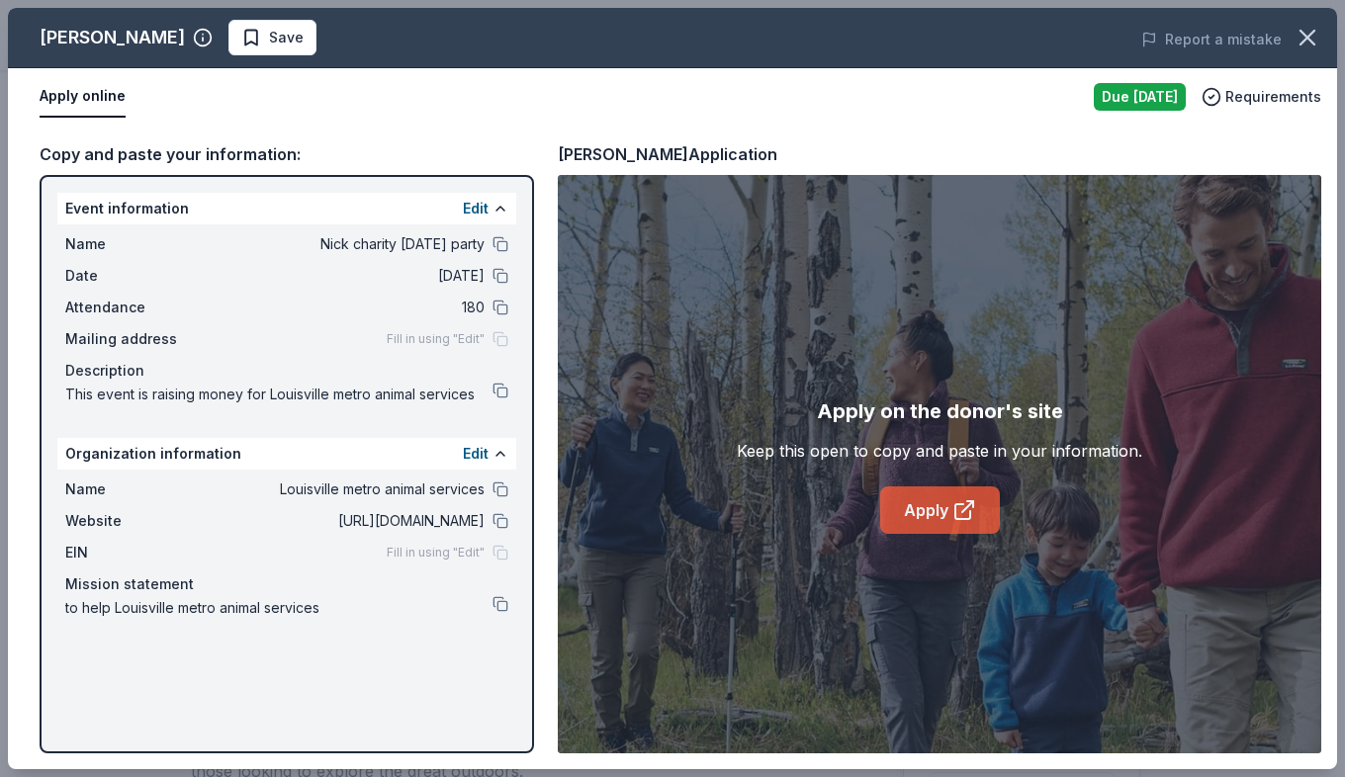
click at [941, 500] on link "Apply" at bounding box center [940, 509] width 120 height 47
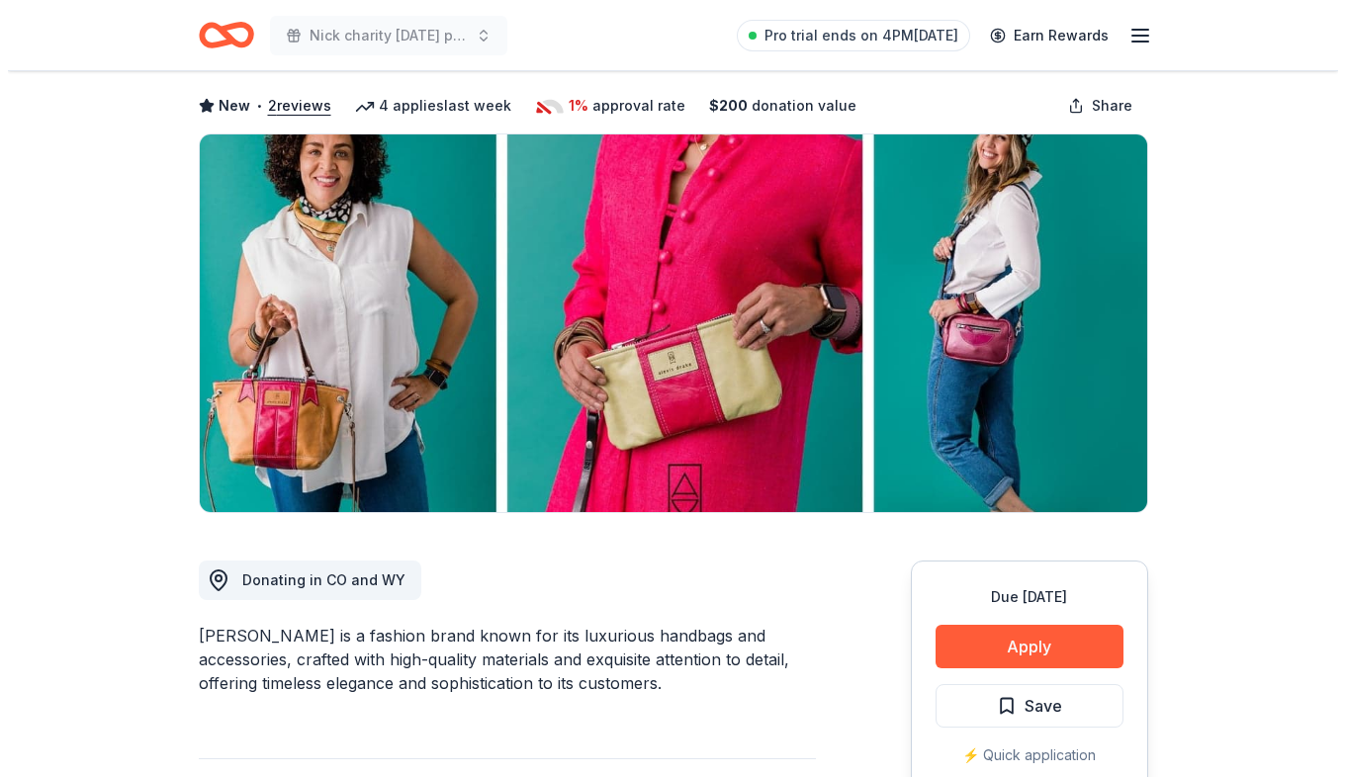
scroll to position [198, 0]
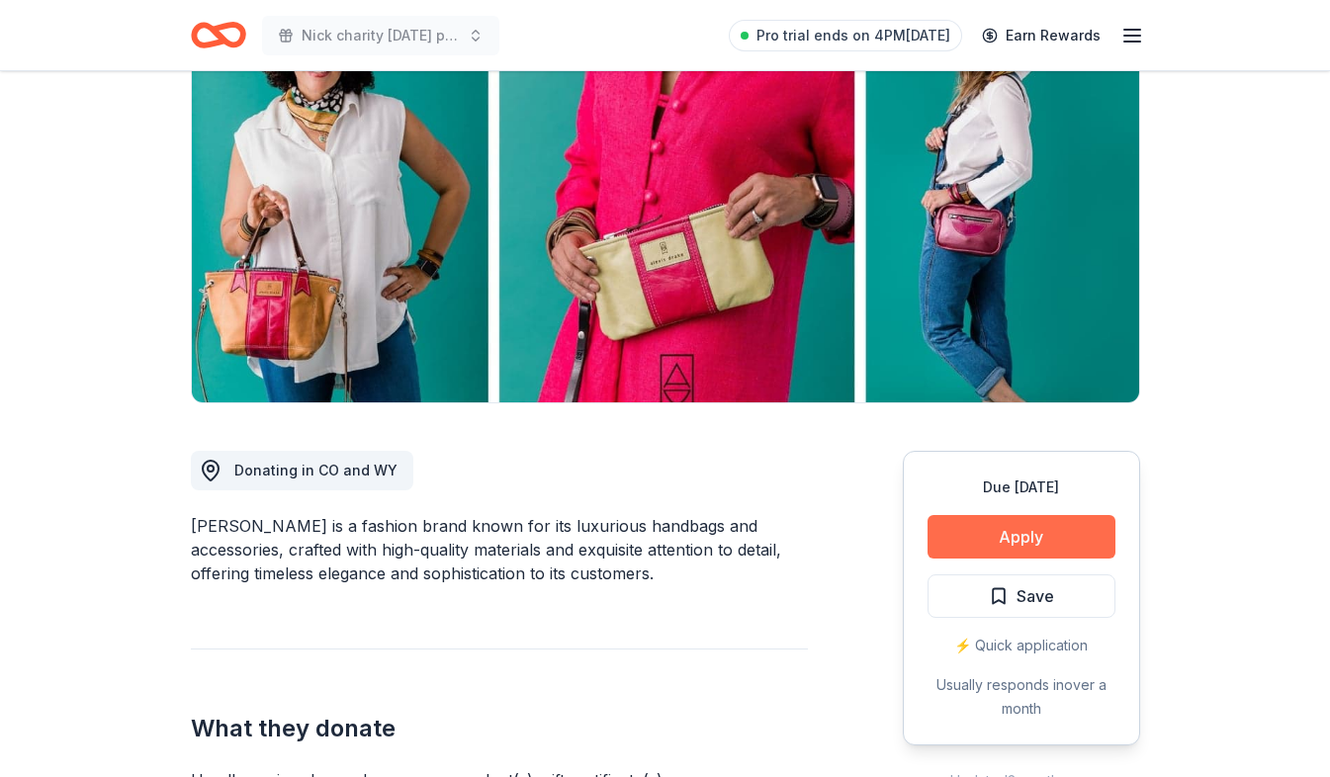
click at [1087, 522] on button "Apply" at bounding box center [1021, 537] width 188 height 44
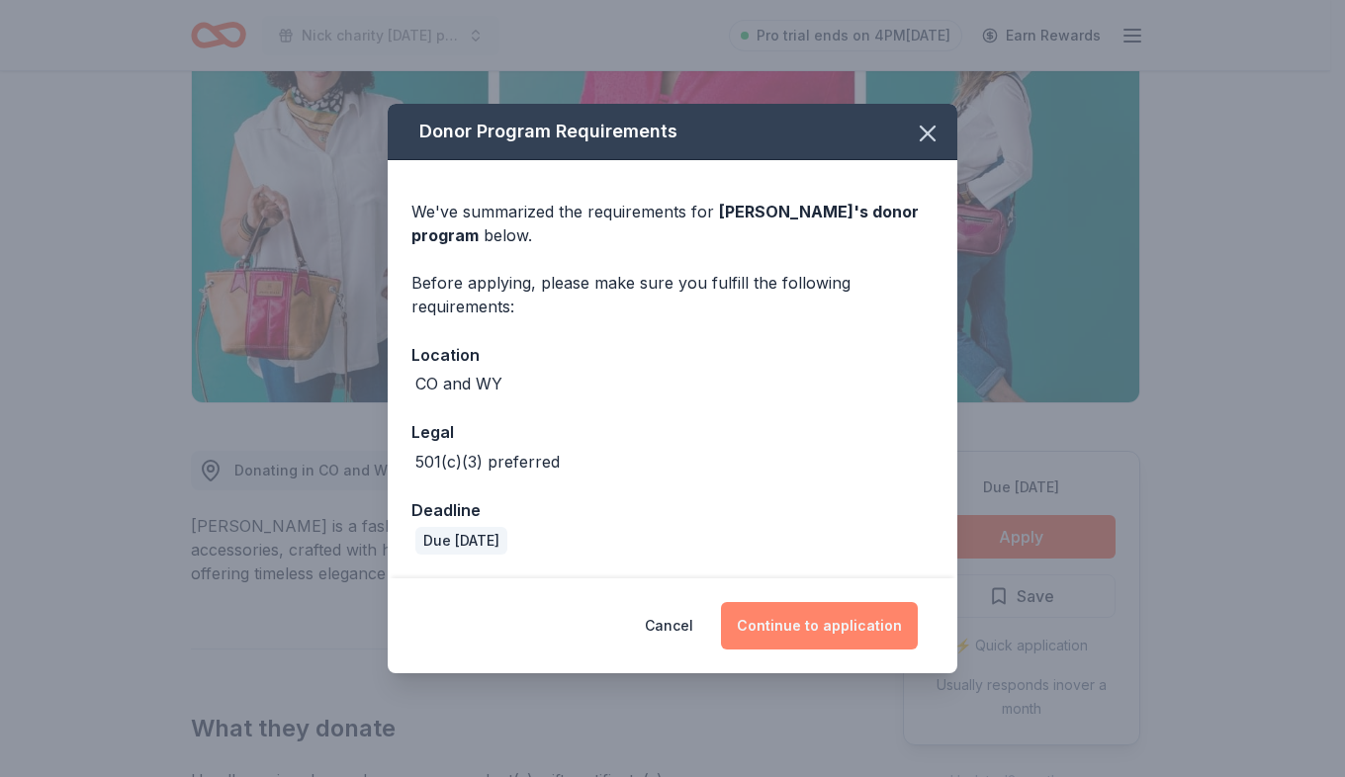
click at [800, 619] on button "Continue to application" at bounding box center [819, 625] width 197 height 47
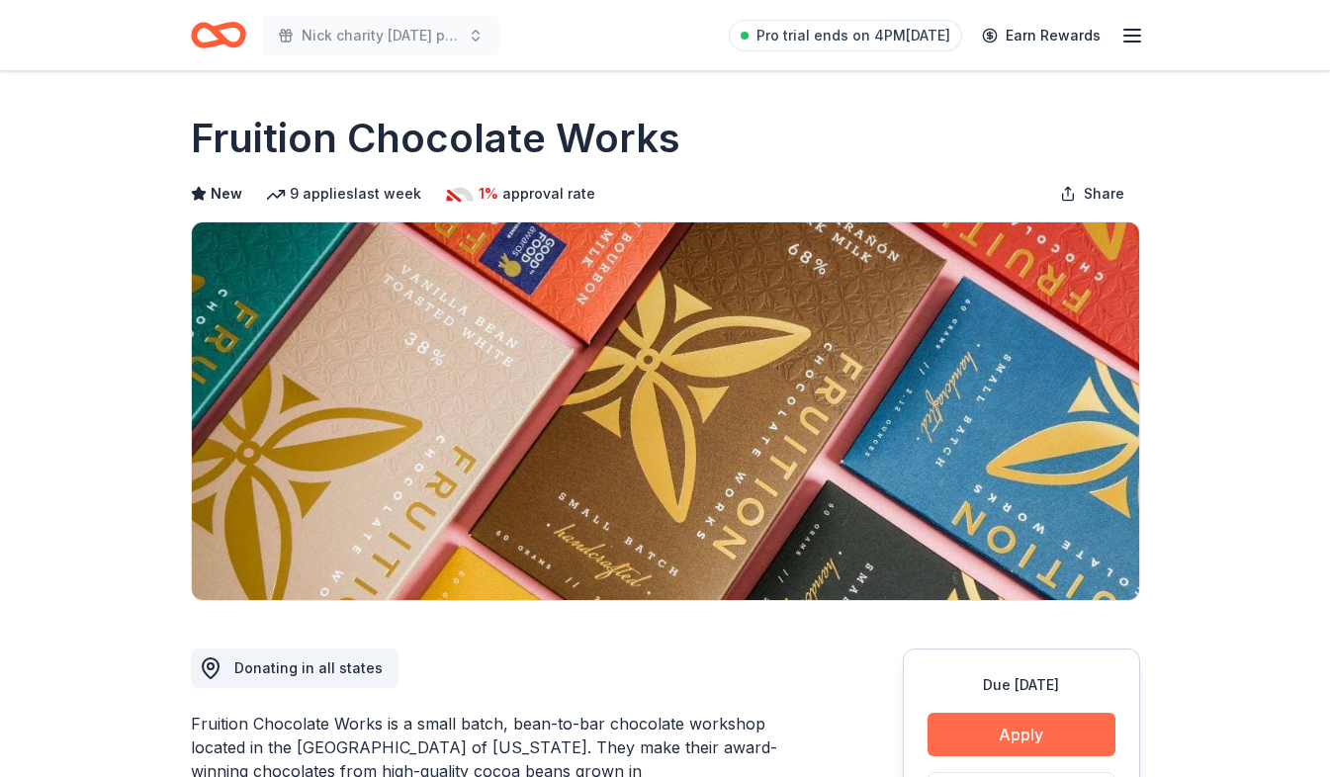
click at [1002, 743] on button "Apply" at bounding box center [1021, 735] width 188 height 44
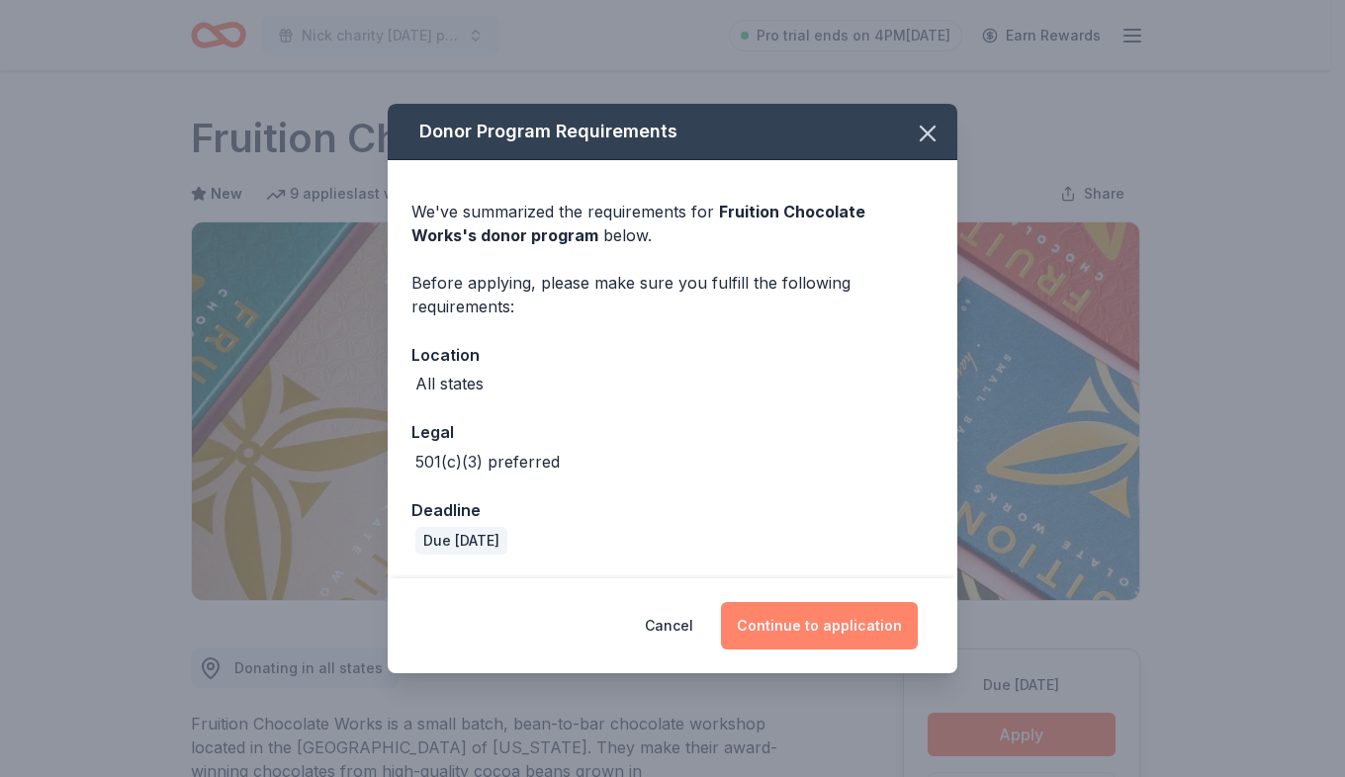
click at [871, 622] on button "Continue to application" at bounding box center [819, 625] width 197 height 47
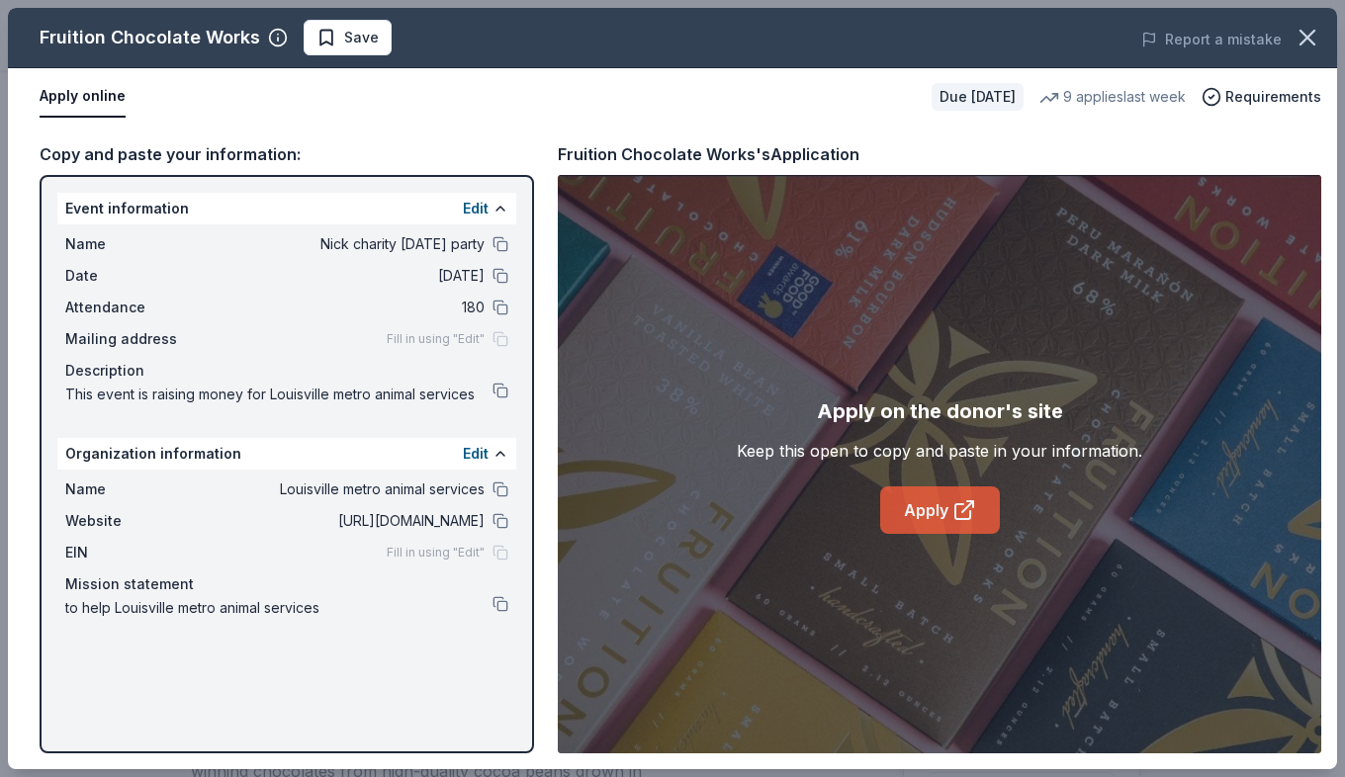
click at [930, 500] on link "Apply" at bounding box center [940, 509] width 120 height 47
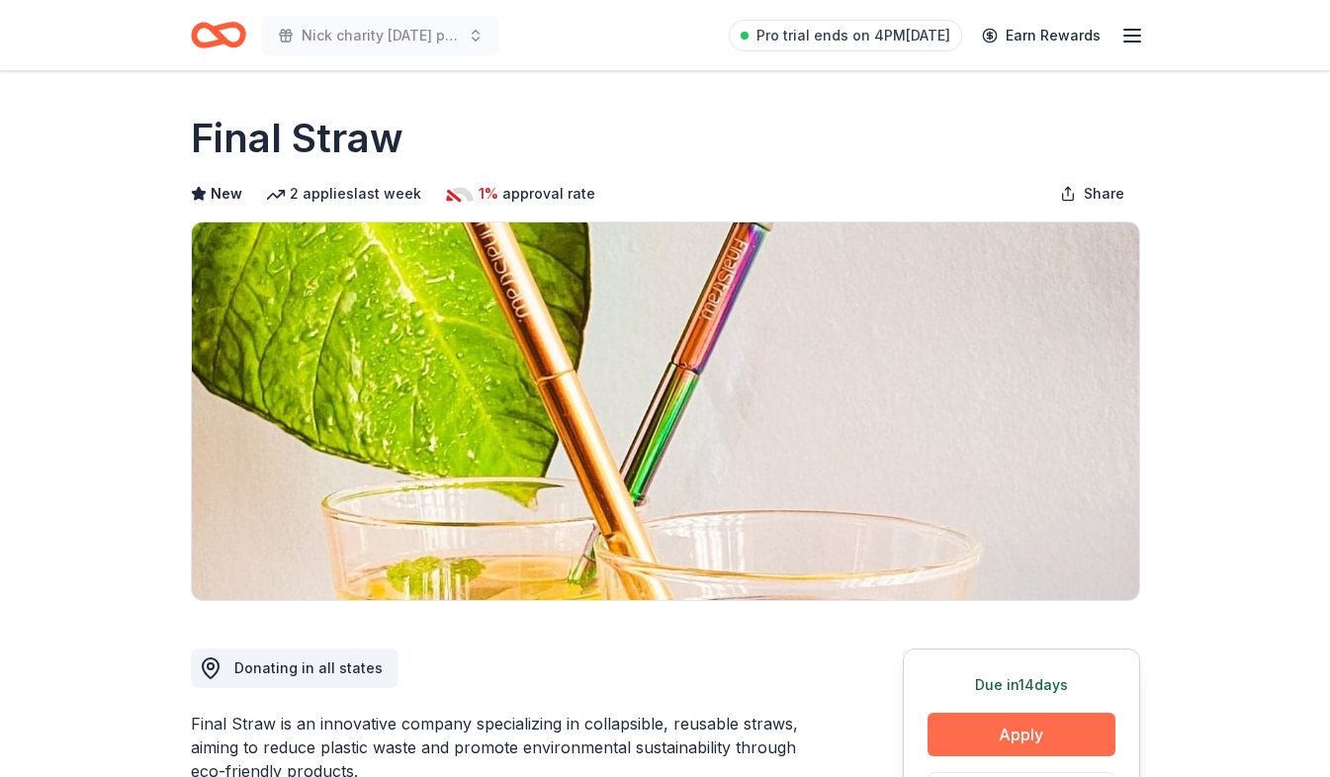
click at [1038, 721] on button "Apply" at bounding box center [1021, 735] width 188 height 44
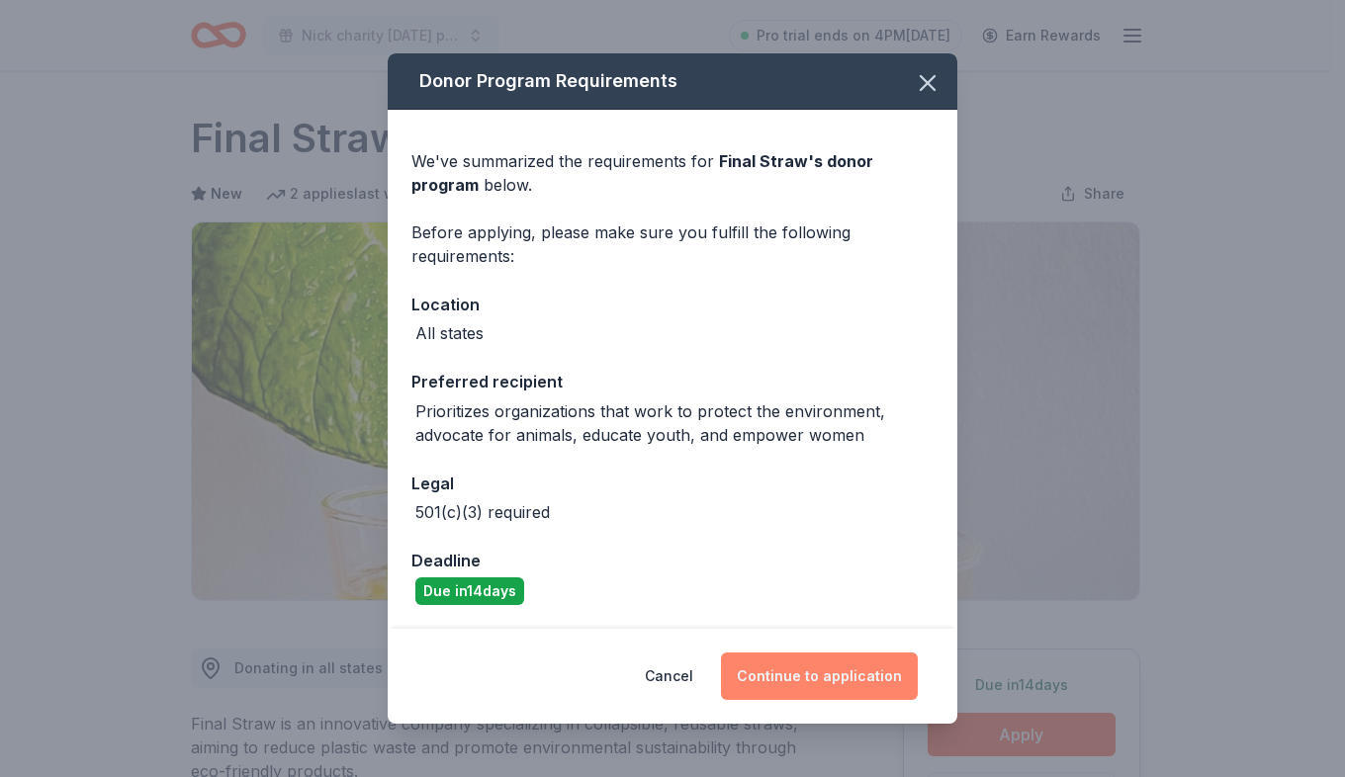
click at [843, 688] on button "Continue to application" at bounding box center [819, 676] width 197 height 47
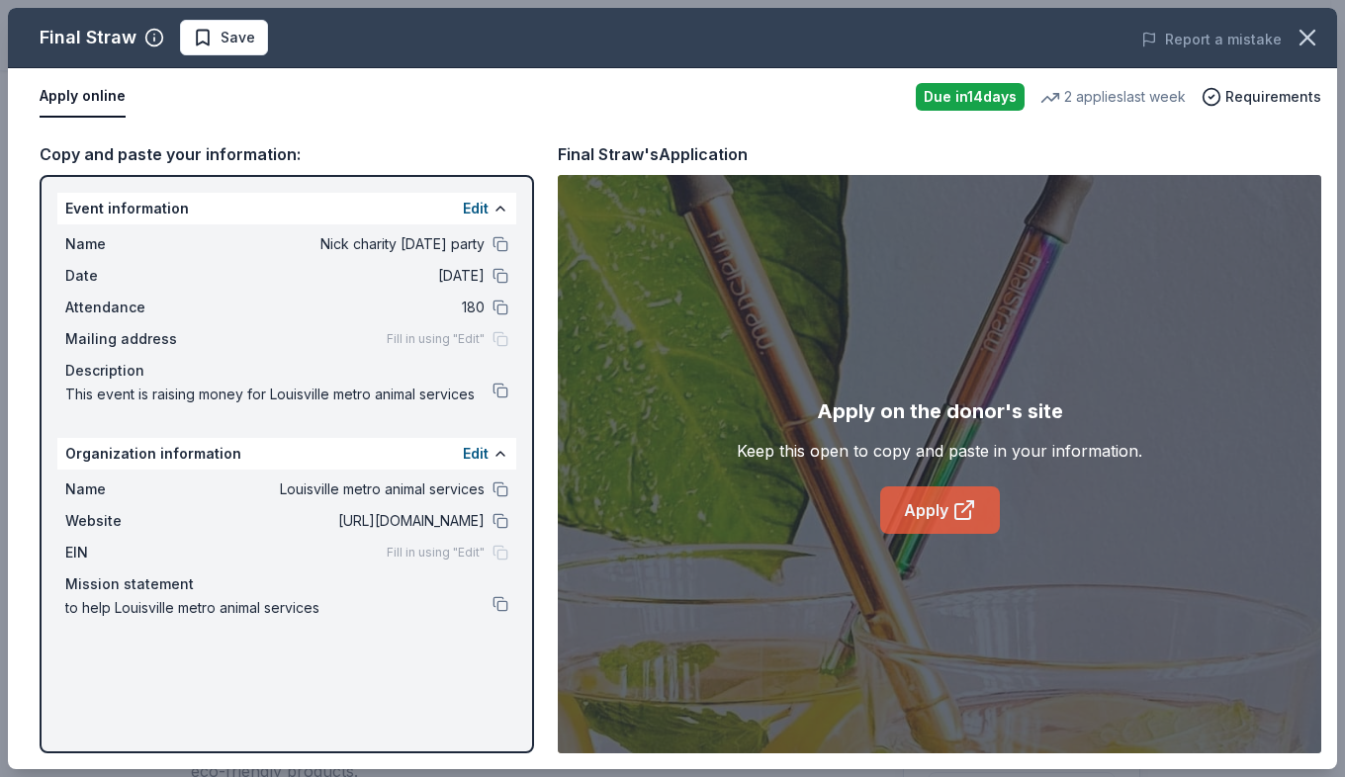
click at [973, 504] on icon at bounding box center [970, 504] width 6 height 6
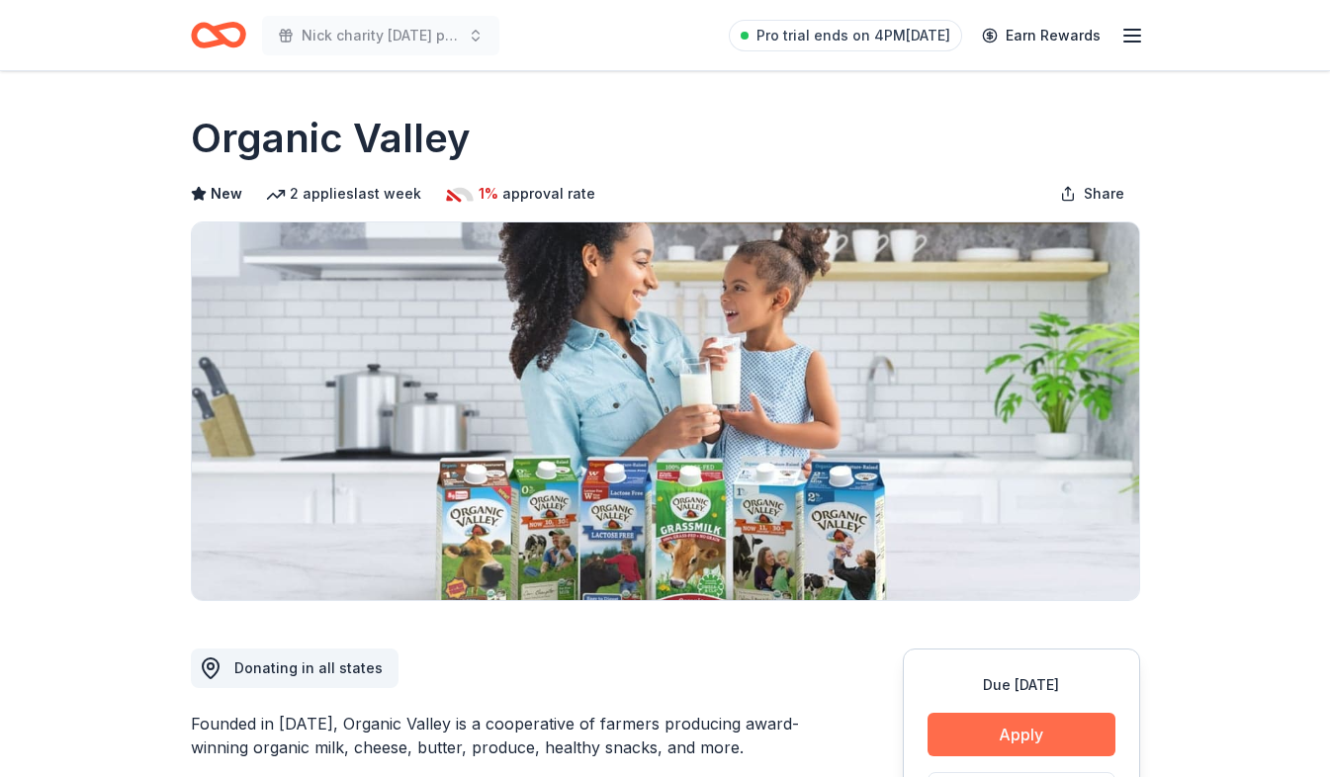
click at [987, 746] on button "Apply" at bounding box center [1021, 735] width 188 height 44
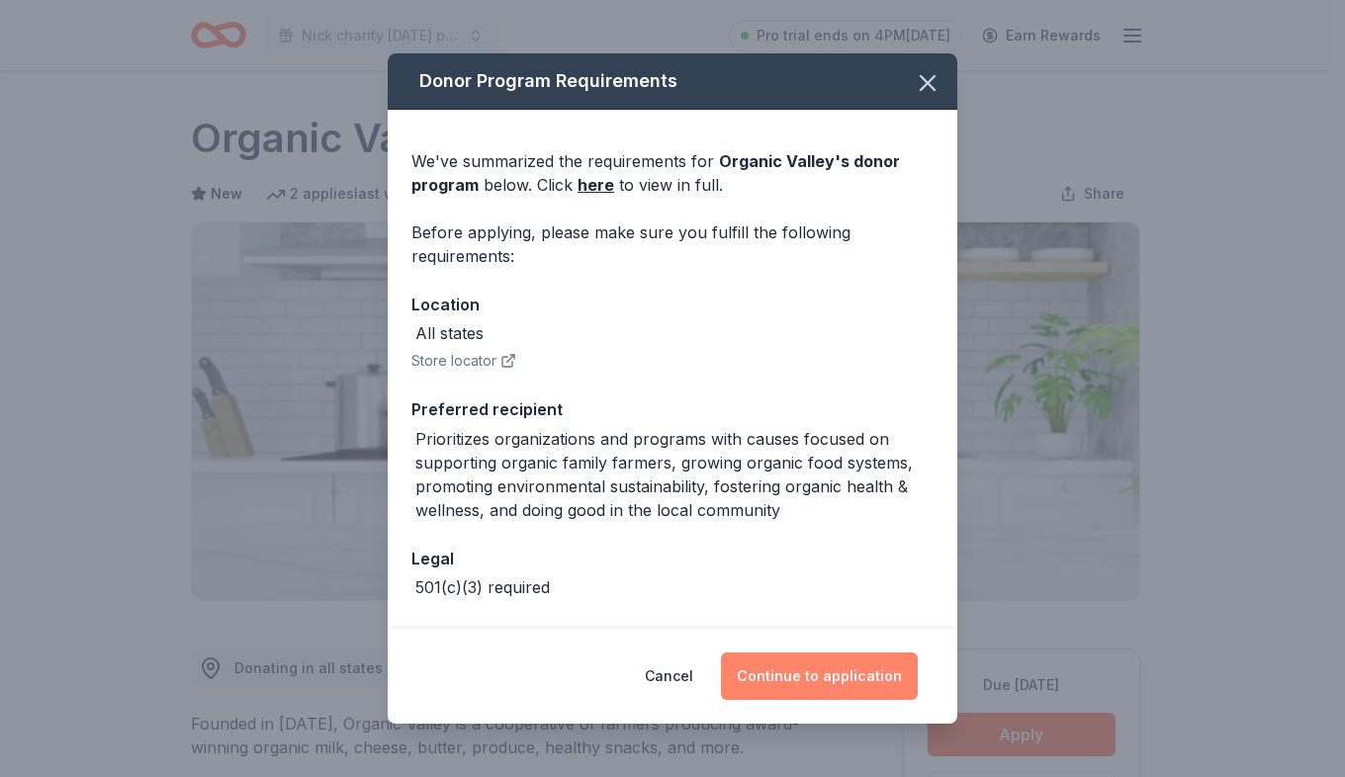
click at [808, 671] on button "Continue to application" at bounding box center [819, 676] width 197 height 47
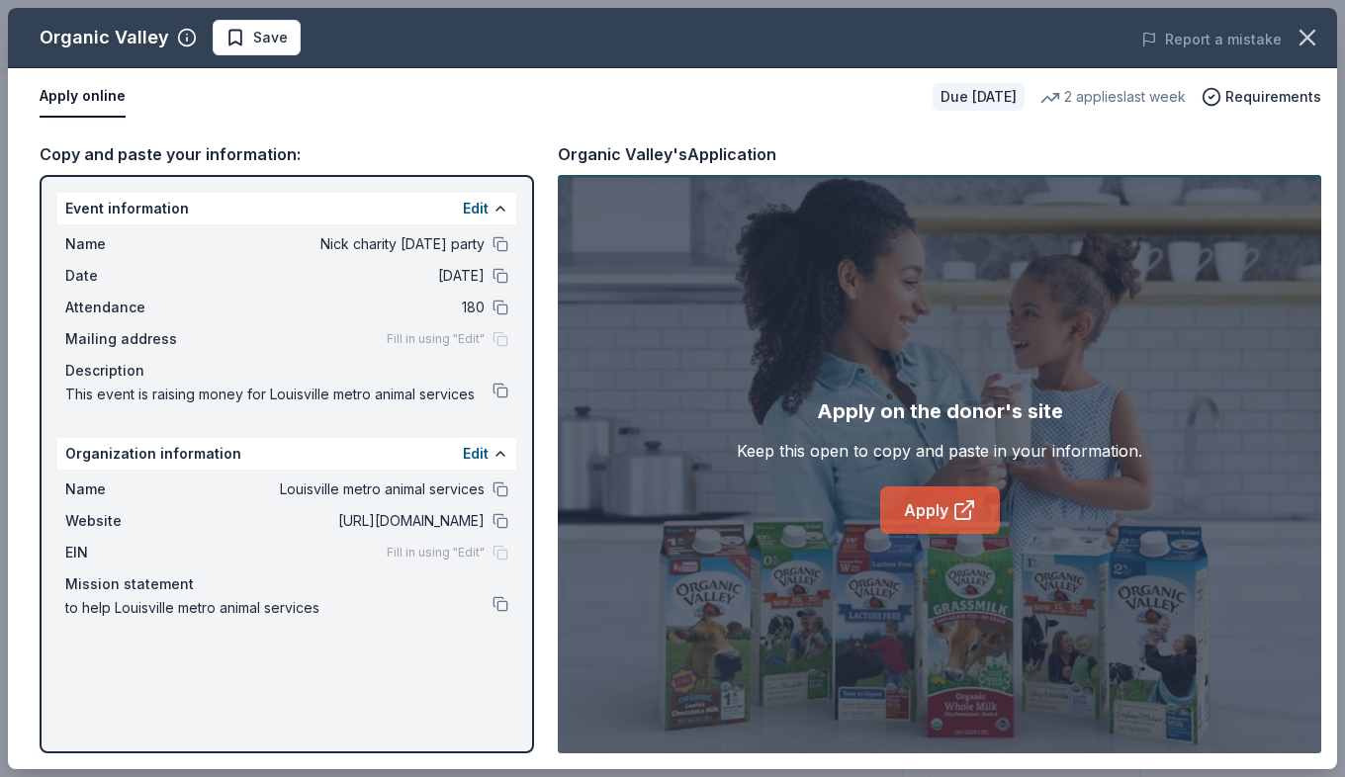
click at [921, 505] on link "Apply" at bounding box center [940, 509] width 120 height 47
